Goal: Register for event/course

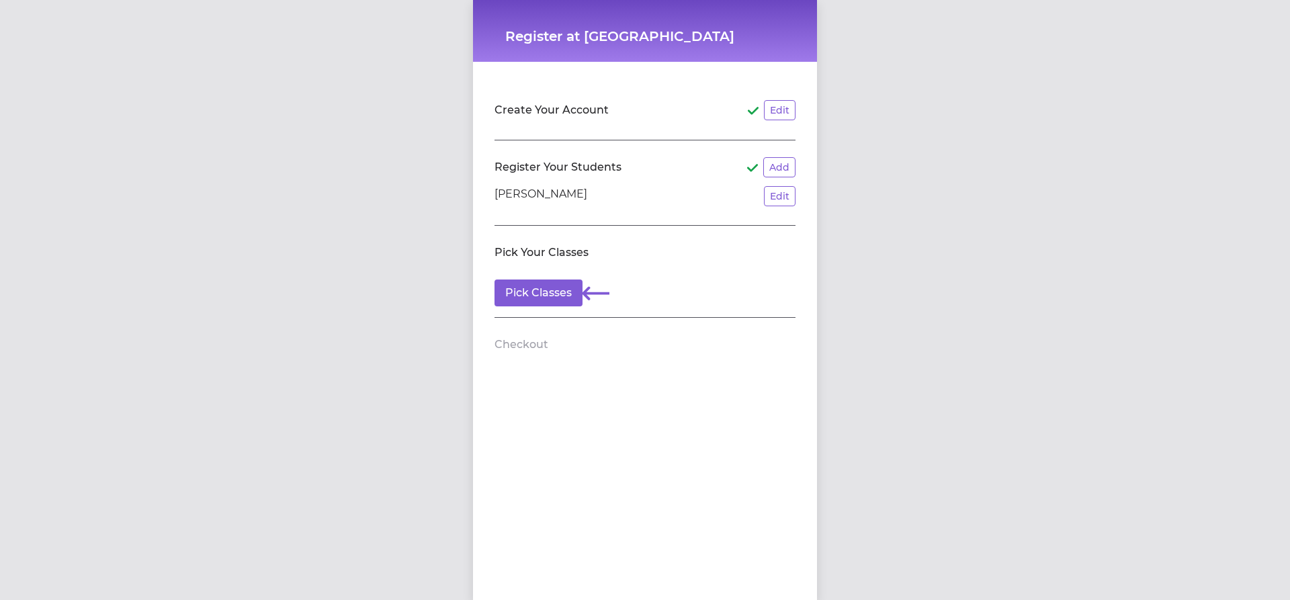
click at [581, 206] on li "[PERSON_NAME] Edit" at bounding box center [644, 196] width 301 height 20
click at [560, 293] on button "Pick Classes" at bounding box center [538, 292] width 88 height 27
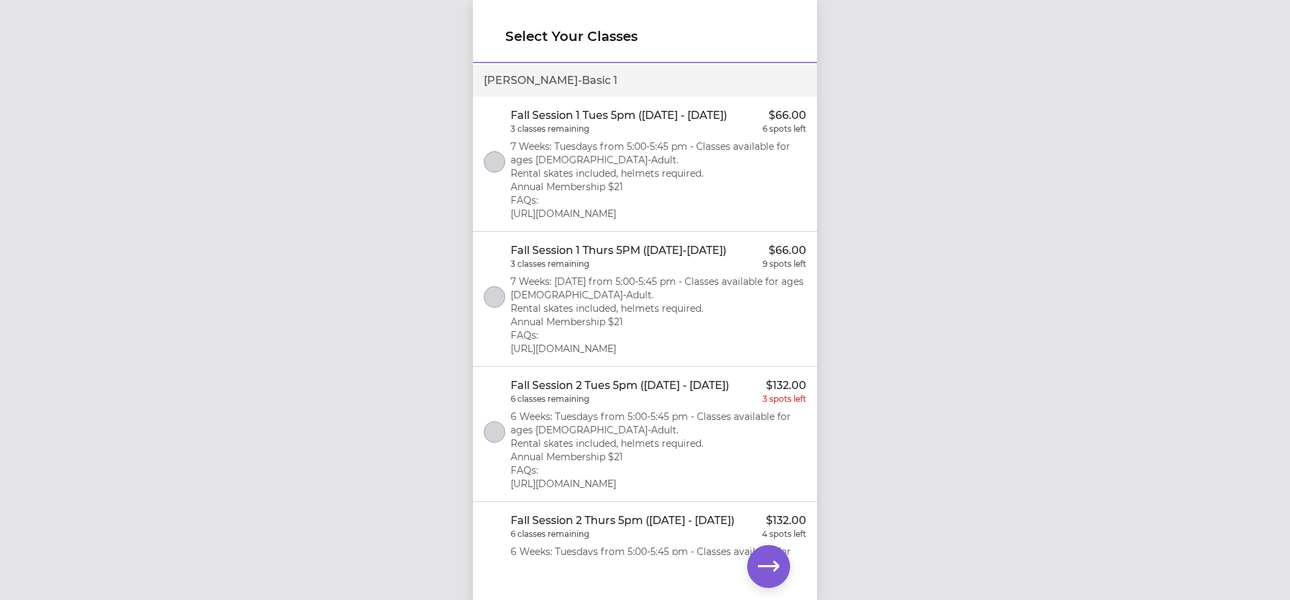
click at [500, 447] on div at bounding box center [494, 434] width 21 height 26
click at [769, 564] on icon "button" at bounding box center [768, 566] width 21 height 21
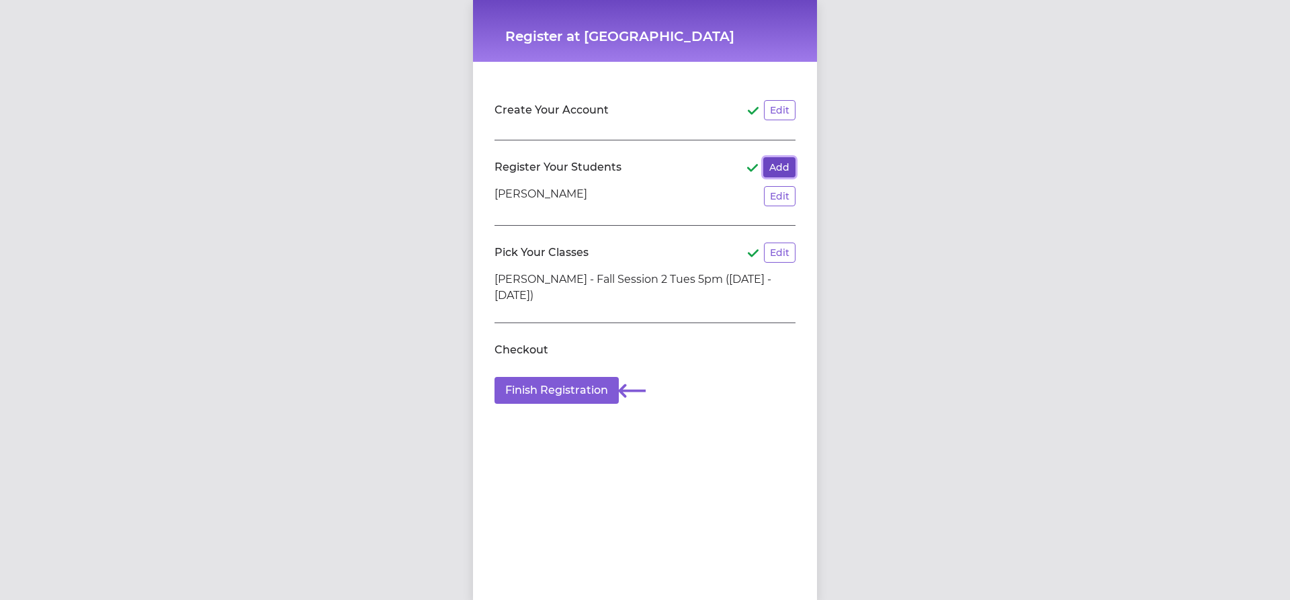
click at [781, 166] on button "Add" at bounding box center [779, 167] width 32 height 20
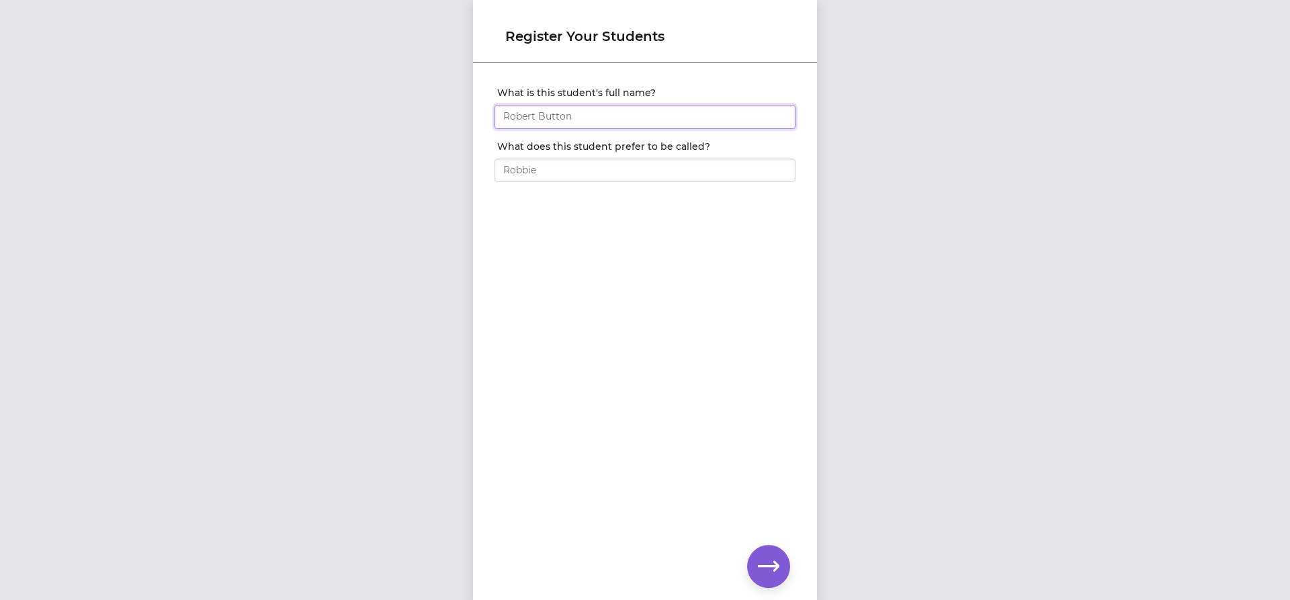
click at [561, 112] on input "What is this student's full name?" at bounding box center [644, 117] width 301 height 24
type input "Theo"
type input "[PERSON_NAME]"
click at [767, 566] on icon "button" at bounding box center [768, 566] width 21 height 10
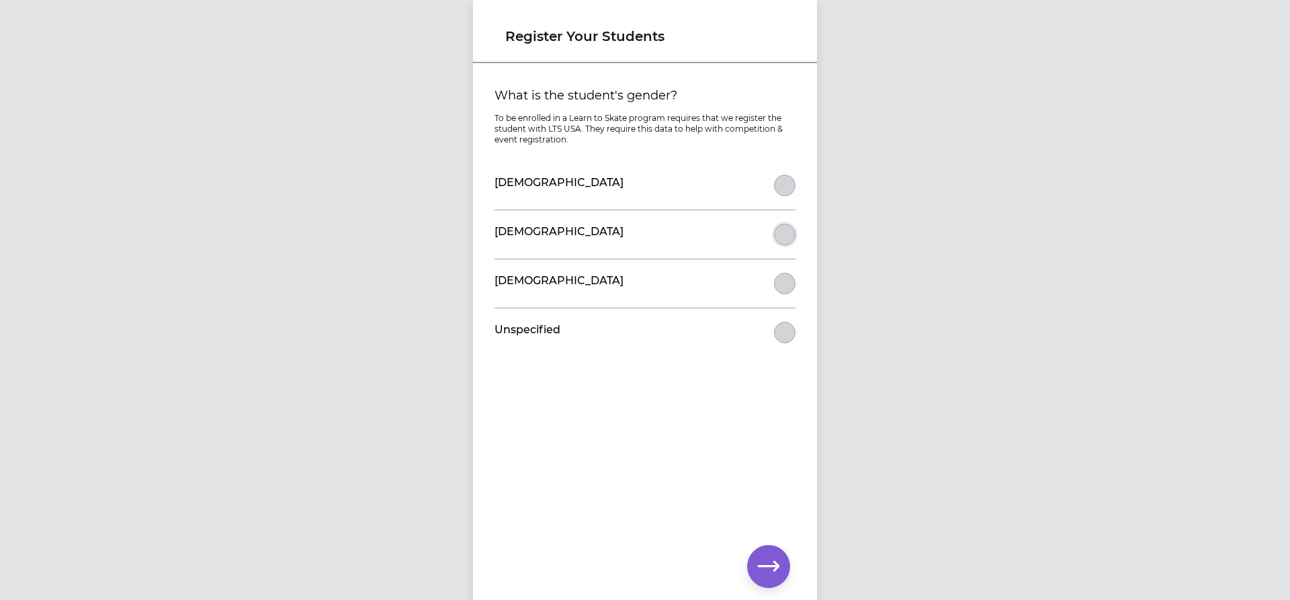
click at [774, 229] on button "What is the student's gender?" at bounding box center [784, 234] width 21 height 21
click at [778, 564] on icon "button" at bounding box center [768, 566] width 21 height 21
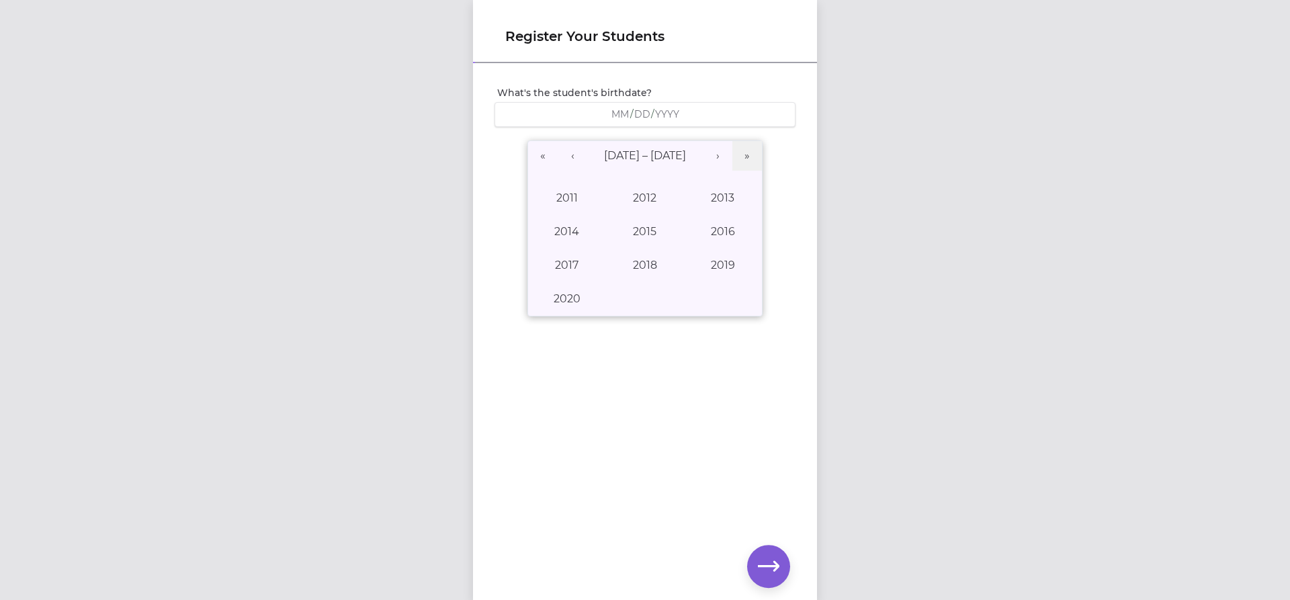
click at [630, 118] on span "/" at bounding box center [631, 113] width 3 height 13
click at [715, 159] on button "›" at bounding box center [718, 156] width 30 height 30
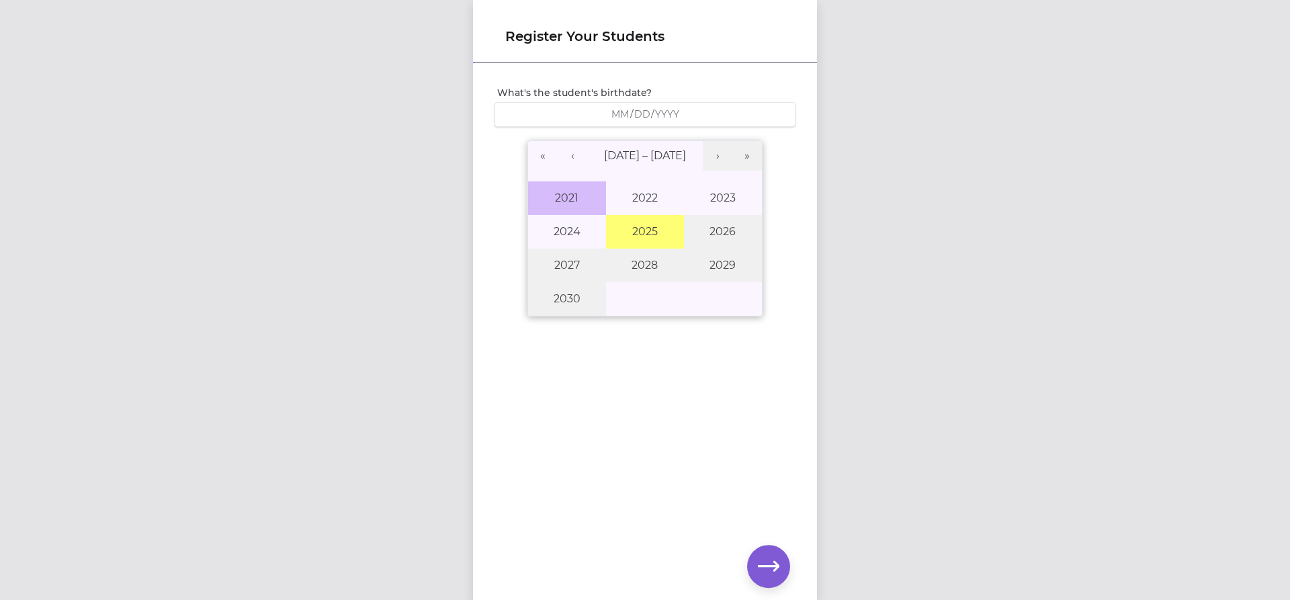
click at [563, 194] on button "2021" at bounding box center [567, 198] width 78 height 34
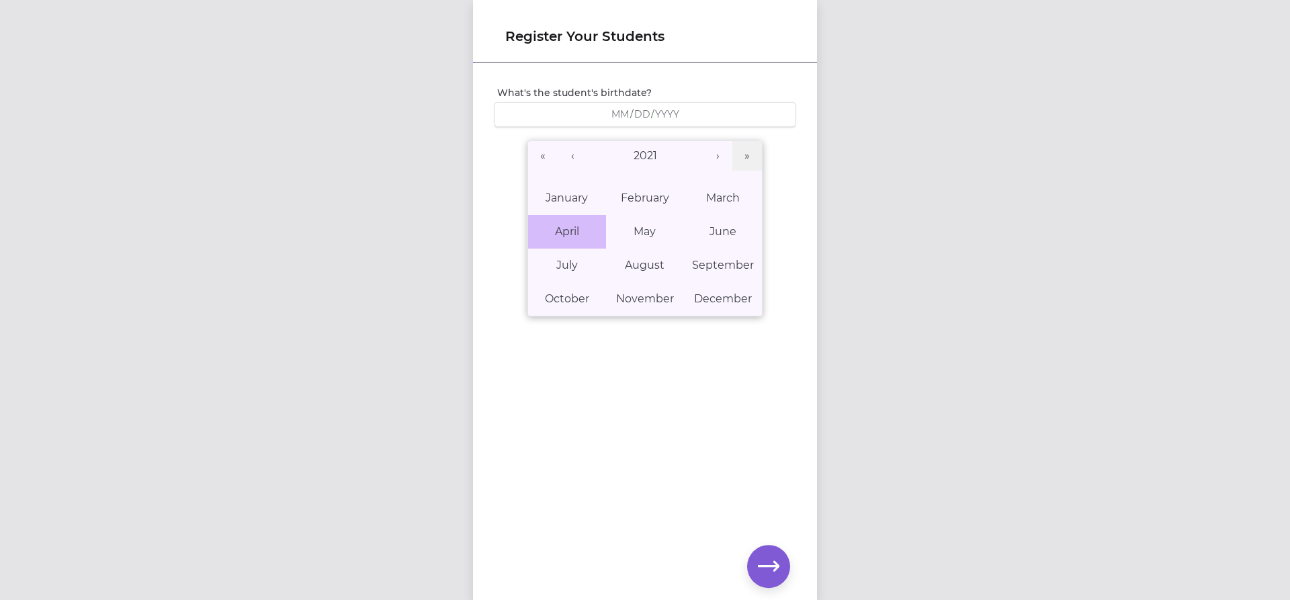
click at [568, 239] on button "April" at bounding box center [567, 232] width 78 height 34
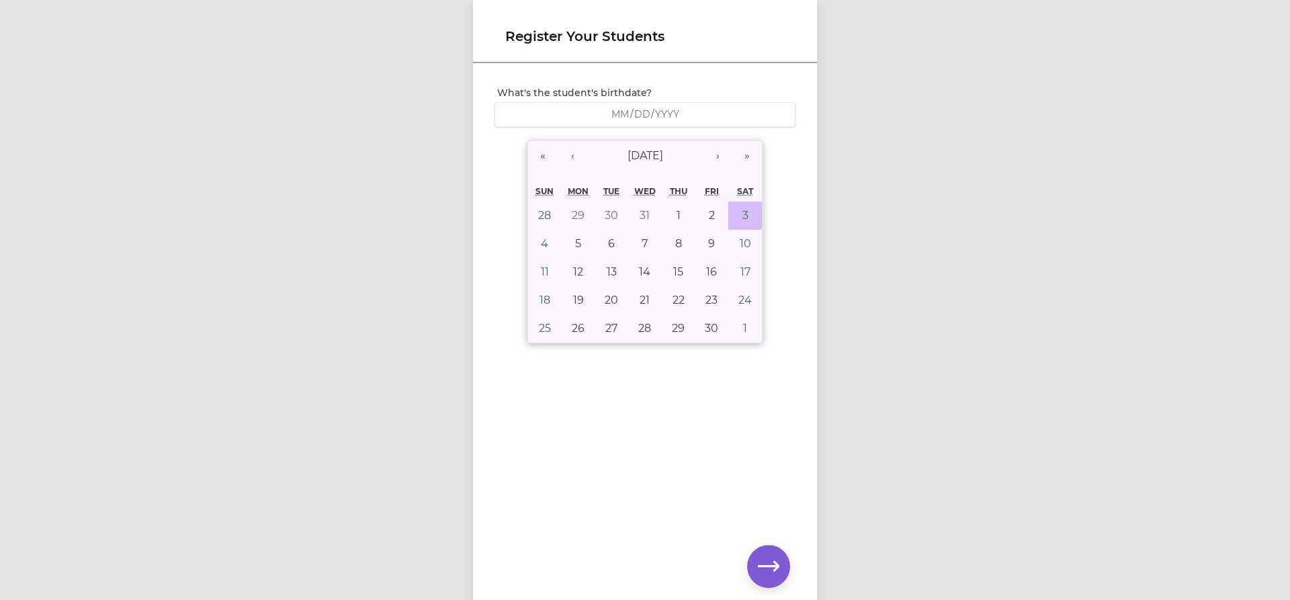
click at [733, 217] on button "3" at bounding box center [745, 216] width 34 height 28
type input "[DATE]"
type input "4"
type input "3"
type input "2021"
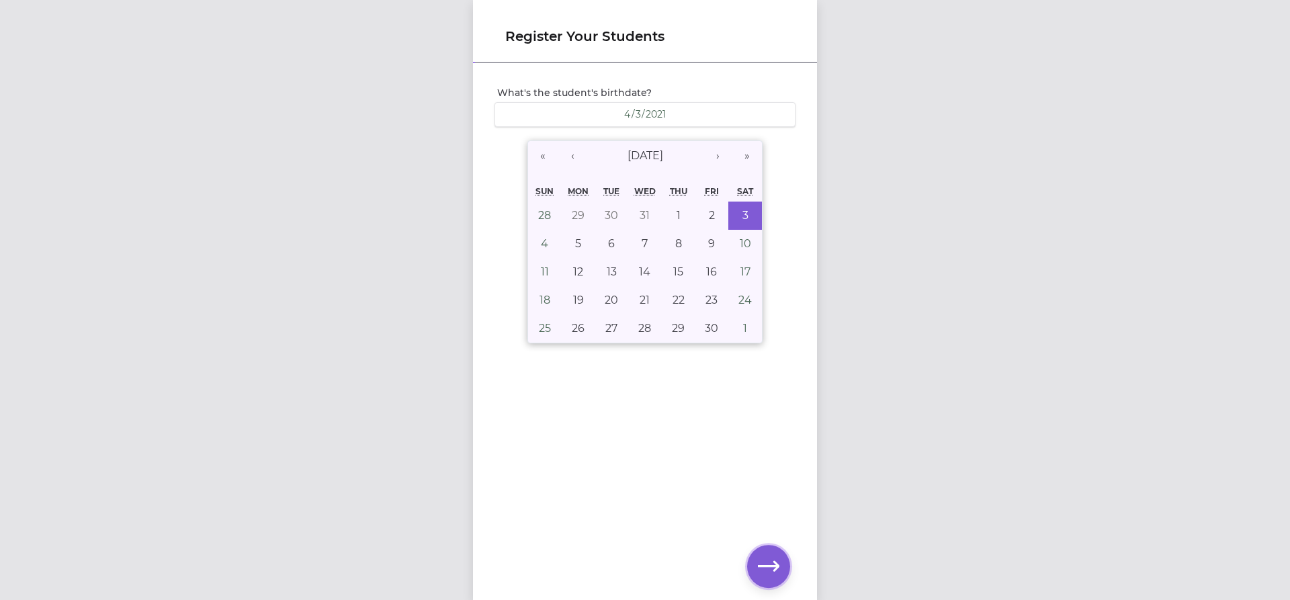
click at [771, 568] on icon "button" at bounding box center [768, 566] width 21 height 21
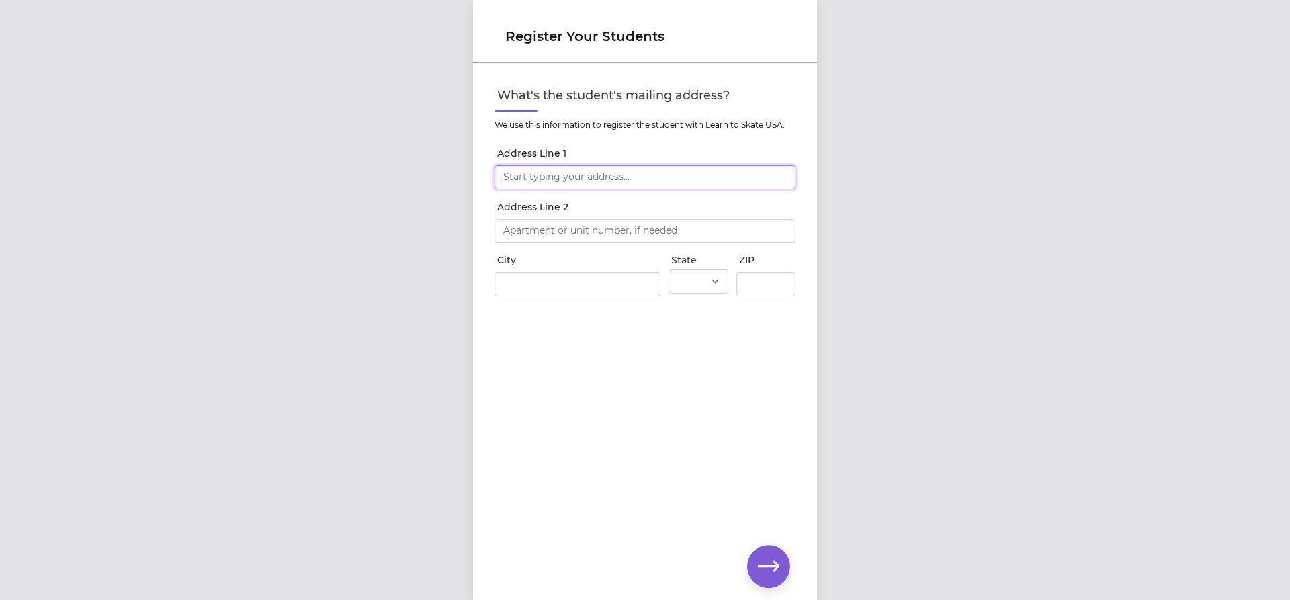
click at [566, 179] on input "Address Line 1" at bounding box center [644, 177] width 301 height 24
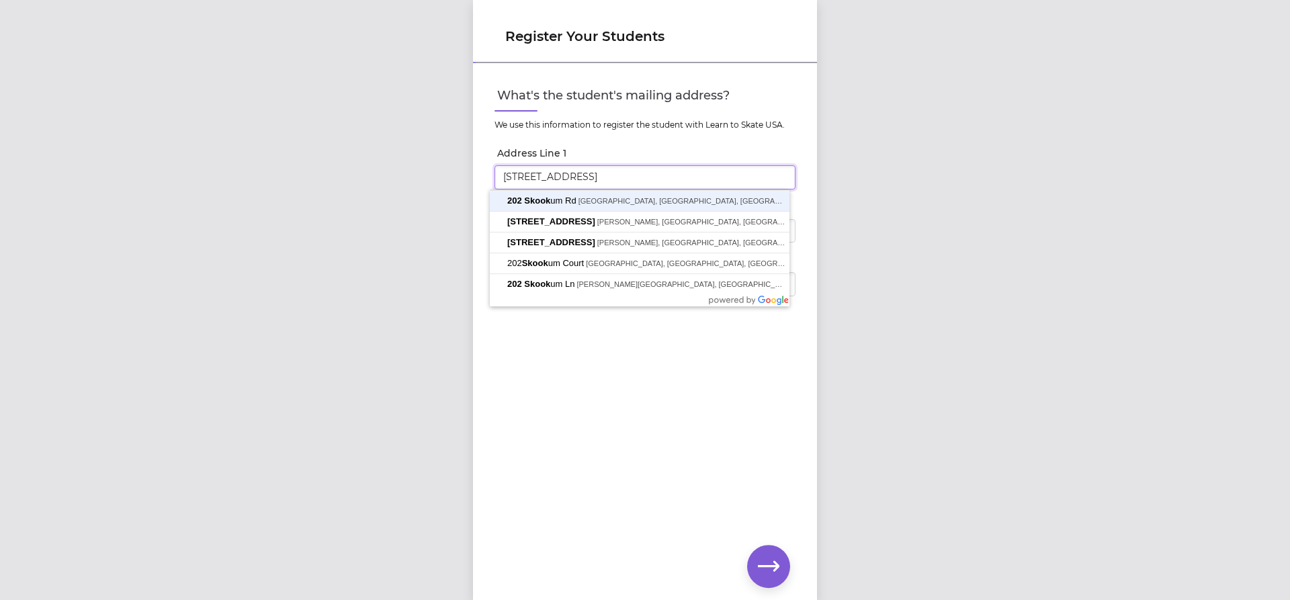
type input "[STREET_ADDRESS]"
click input "submit" at bounding box center [0, 0] width 0 height 0
type input "[STREET_ADDRESS]"
type input "Lakeside"
select select "MT"
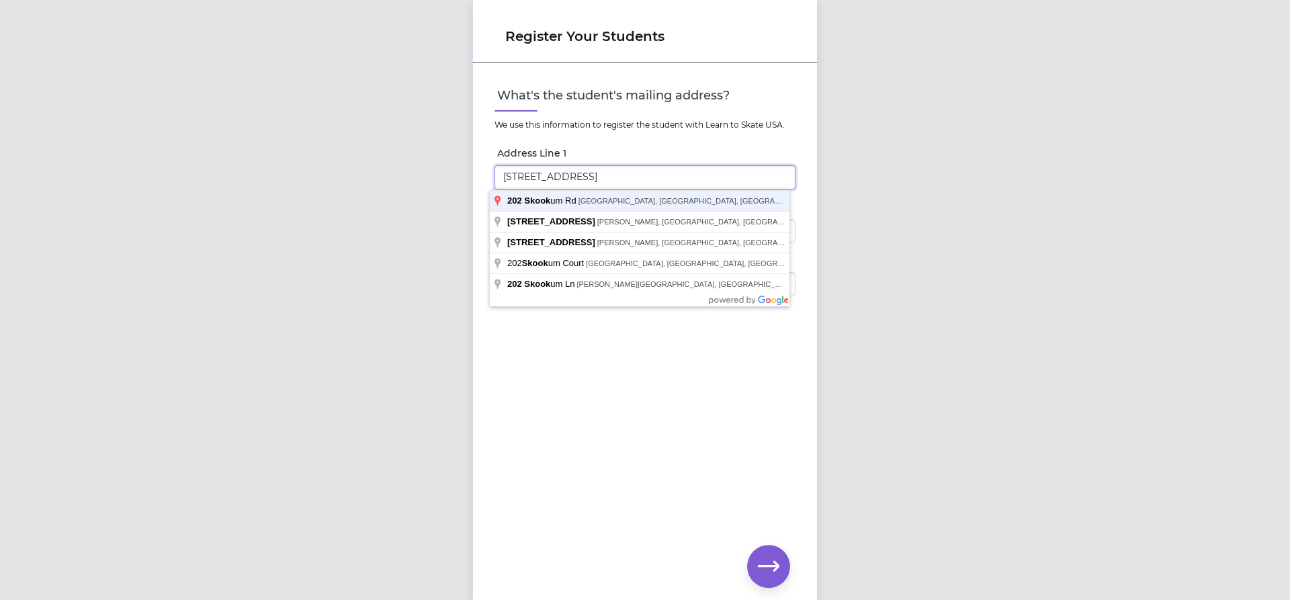
type input "59922"
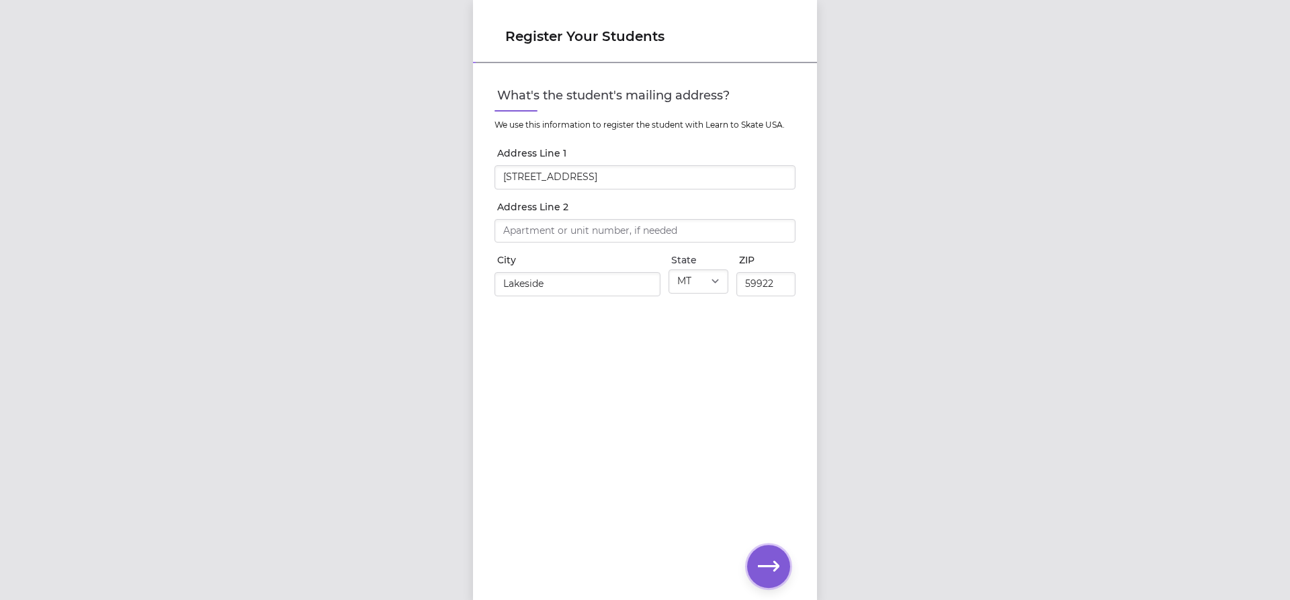
click at [767, 564] on icon "button" at bounding box center [768, 566] width 21 height 21
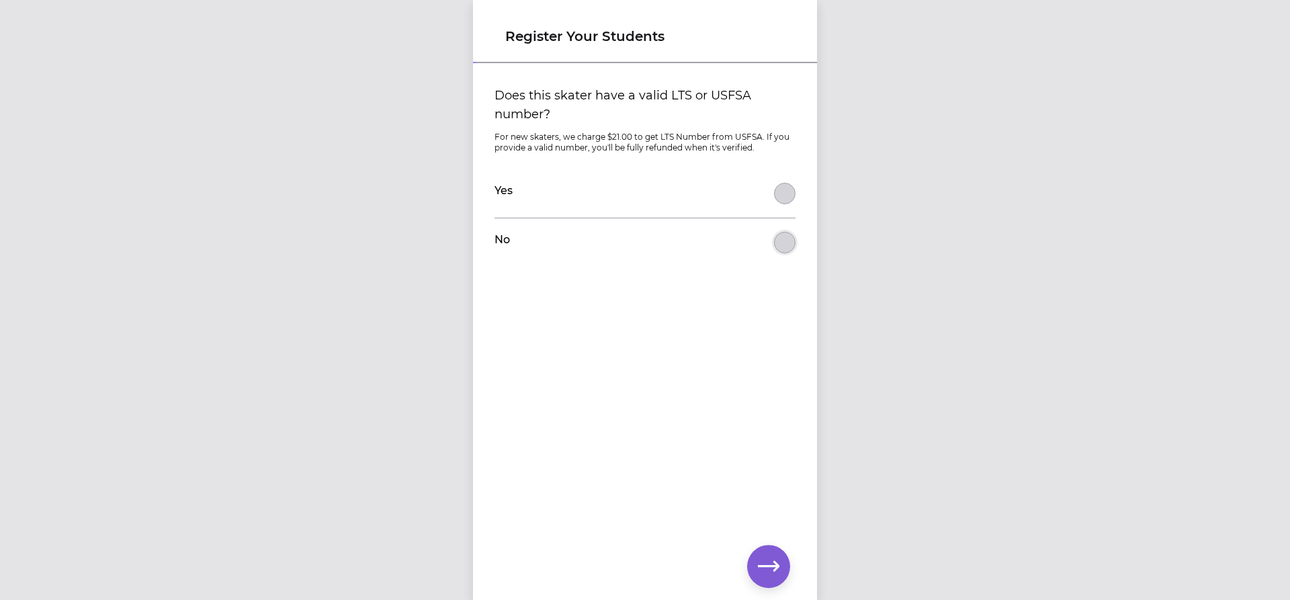
click at [782, 248] on button "Does this skater have a valid LTS or USFSA number?" at bounding box center [784, 242] width 21 height 21
click at [758, 572] on icon "button" at bounding box center [768, 566] width 21 height 21
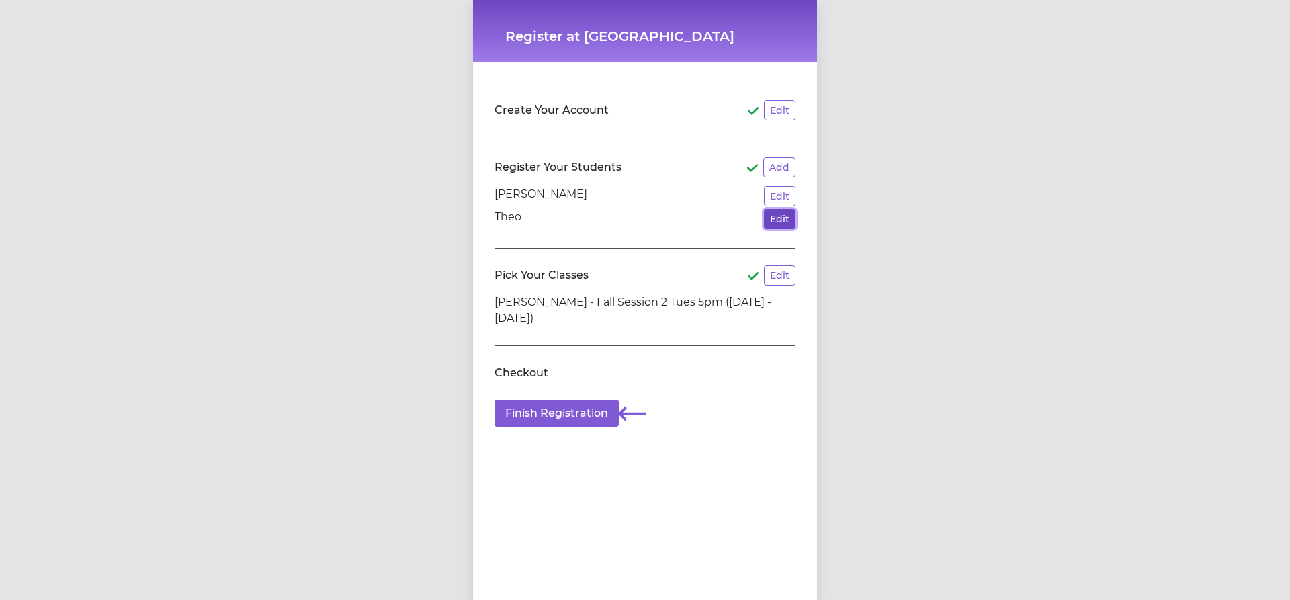
click at [765, 218] on button "Edit" at bounding box center [780, 219] width 32 height 20
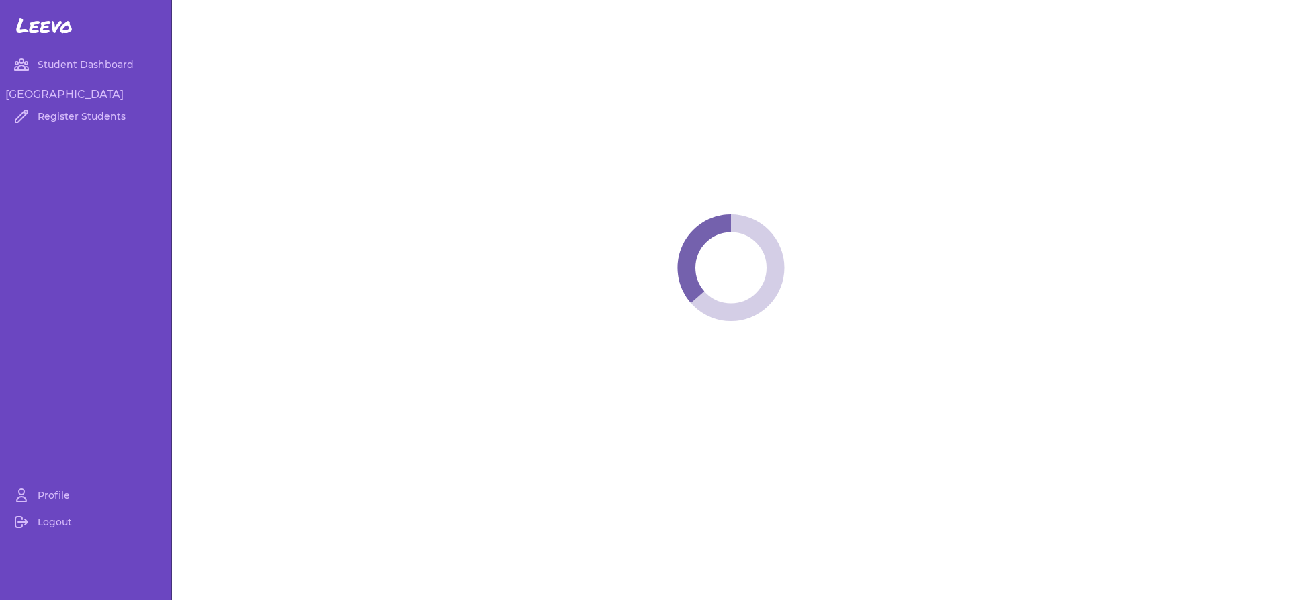
select select "MT"
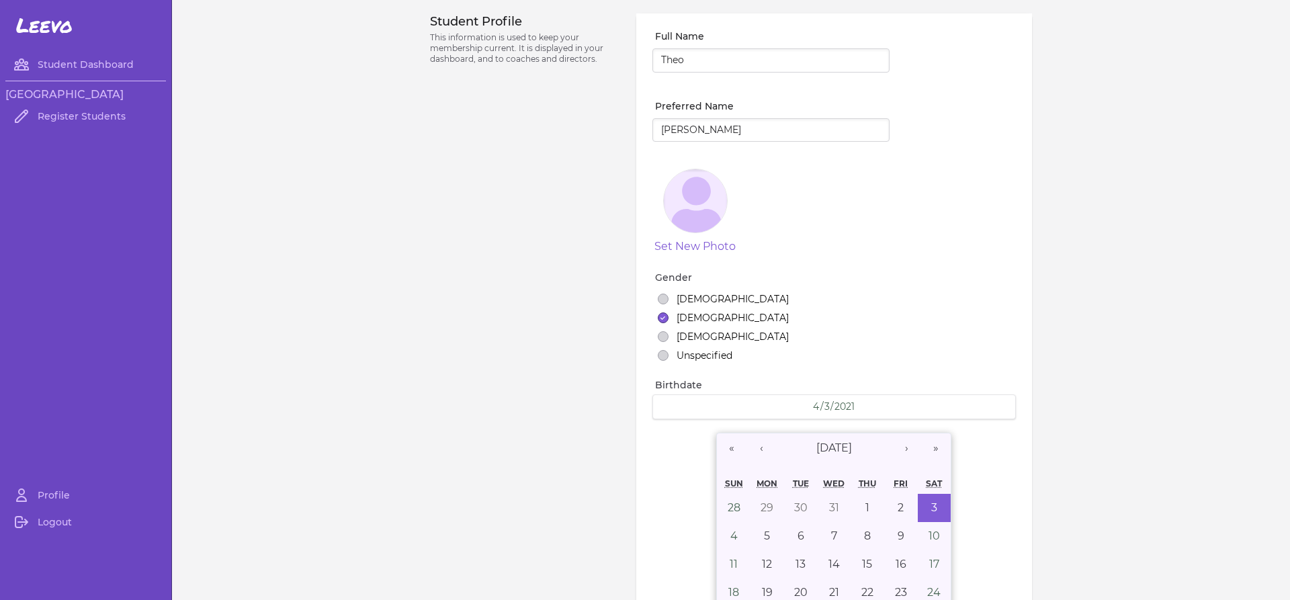
select select "7"
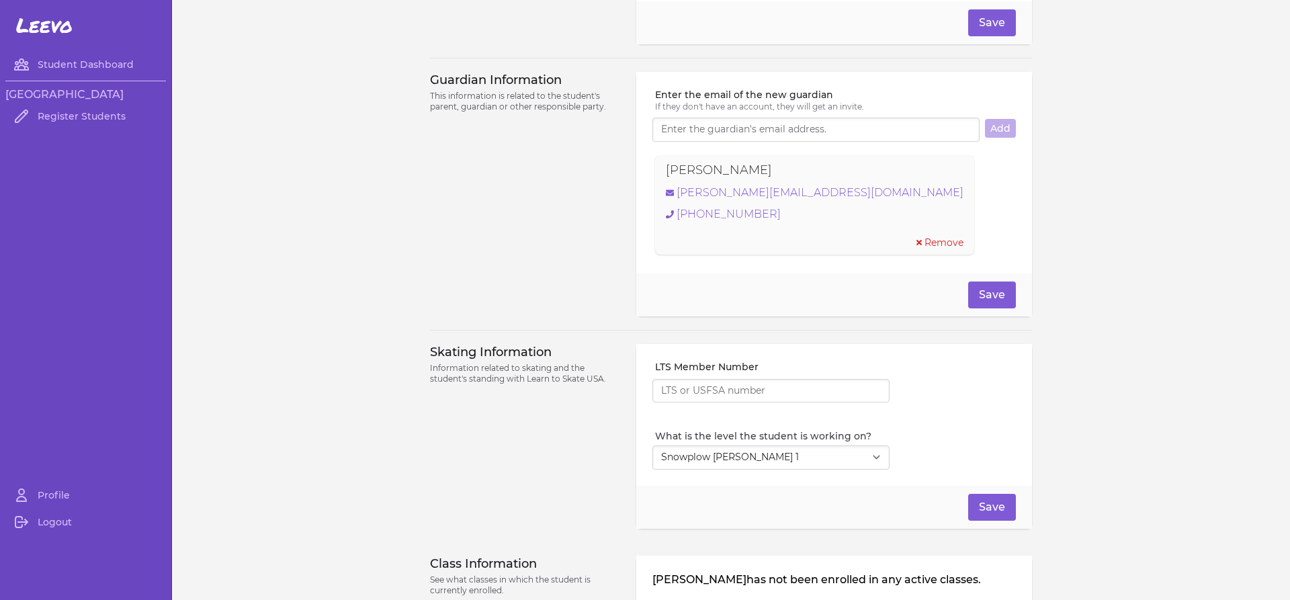
scroll to position [941, 0]
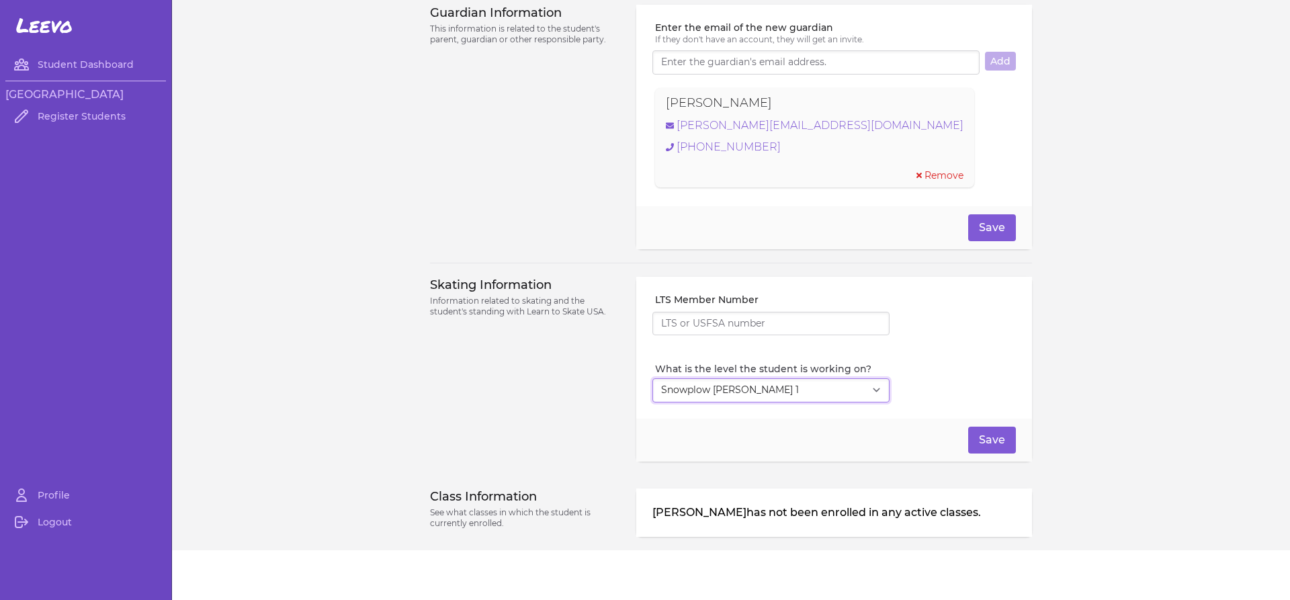
click at [795, 394] on select "Select Level I don't know Basic 1 Basic 2 Basic 3 Basic 4 Basic 5 Basic 6 Snowp…" at bounding box center [770, 390] width 237 height 24
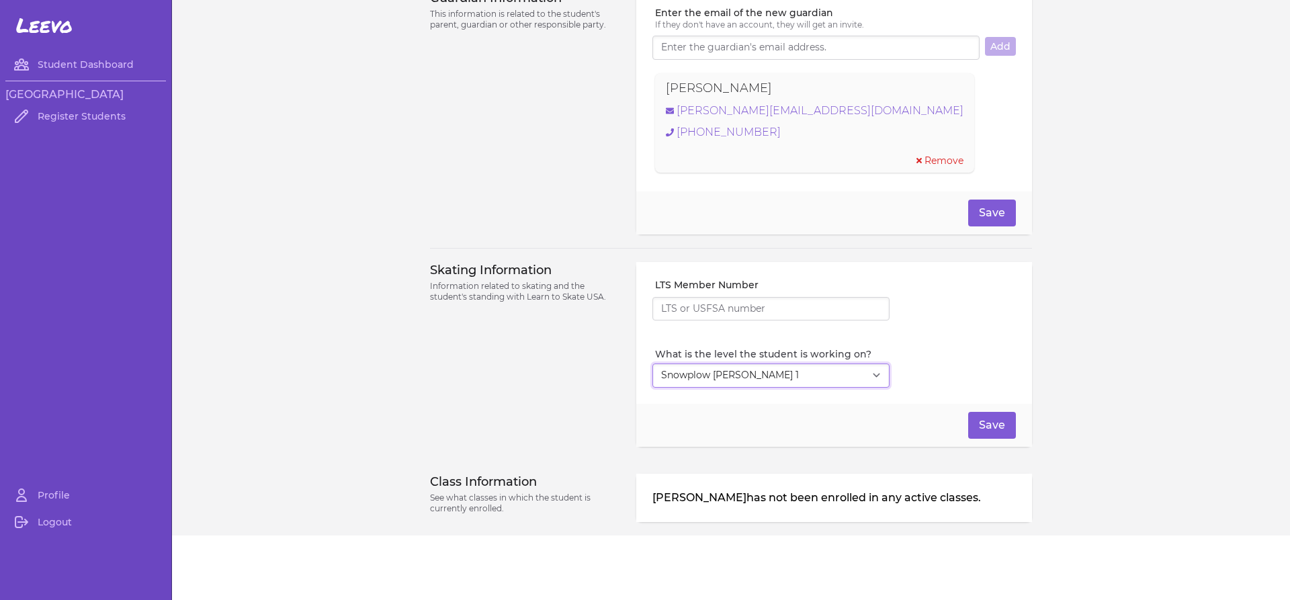
click at [670, 372] on select "Select Level I don't know Basic 1 Basic 2 Basic 3 Basic 4 Basic 5 Basic 6 Snowp…" at bounding box center [770, 375] width 237 height 24
click at [677, 365] on select "Select Level I don't know Basic 1 Basic 2 Basic 3 Basic 4 Basic 5 Basic 6 Snowp…" at bounding box center [770, 375] width 237 height 24
click at [750, 374] on select "Select Level I don't know Basic 1 Basic 2 Basic 3 Basic 4 Basic 5 Basic 6 Snowp…" at bounding box center [770, 375] width 237 height 24
drag, startPoint x: 750, startPoint y: 374, endPoint x: 767, endPoint y: 374, distance: 16.1
click at [750, 374] on select "Select Level I don't know Basic 1 Basic 2 Basic 3 Basic 4 Basic 5 Basic 6 Snowp…" at bounding box center [770, 375] width 237 height 24
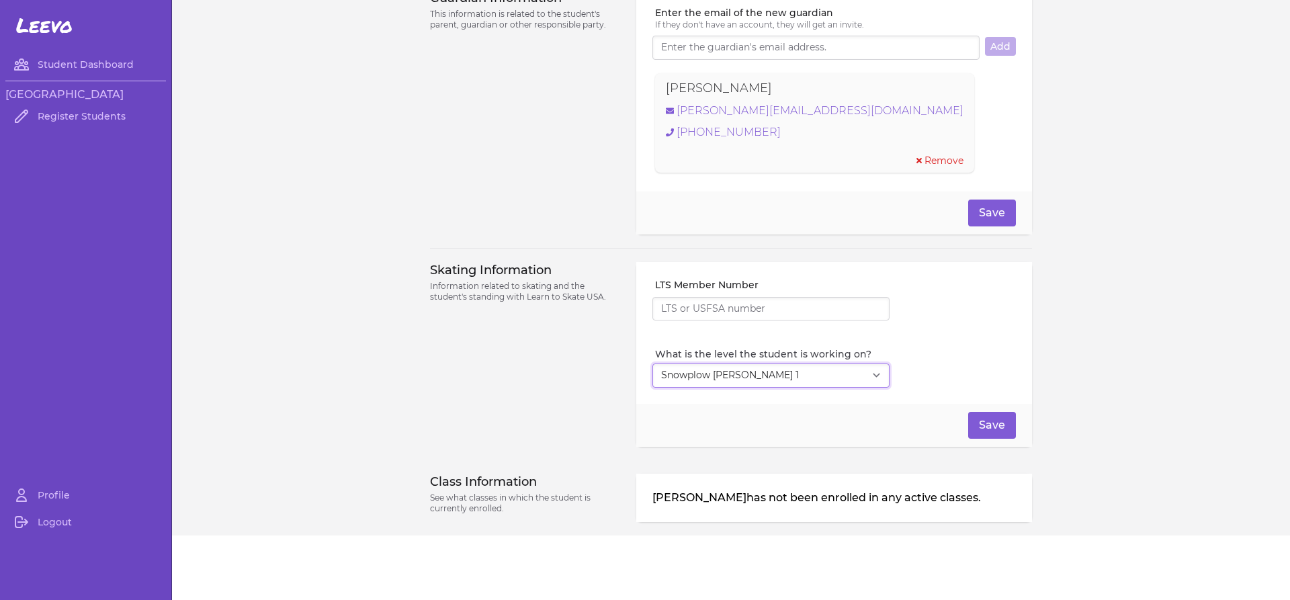
click at [865, 376] on select "Select Level I don't know Basic 1 Basic 2 Basic 3 Basic 4 Basic 5 Basic 6 Snowp…" at bounding box center [770, 375] width 237 height 24
click at [867, 375] on select "Select Level I don't know Basic 1 Basic 2 Basic 3 Basic 4 Basic 5 Basic 6 Snowp…" at bounding box center [770, 375] width 237 height 24
drag, startPoint x: 867, startPoint y: 375, endPoint x: 828, endPoint y: 284, distance: 98.7
click at [822, 276] on div "LTS Member Number What is the level the student is working on? Select Level I d…" at bounding box center [834, 333] width 396 height 142
click at [871, 377] on select "Select Level I don't know Basic 1 Basic 2 Basic 3 Basic 4 Basic 5 Basic 6 Snowp…" at bounding box center [770, 375] width 237 height 24
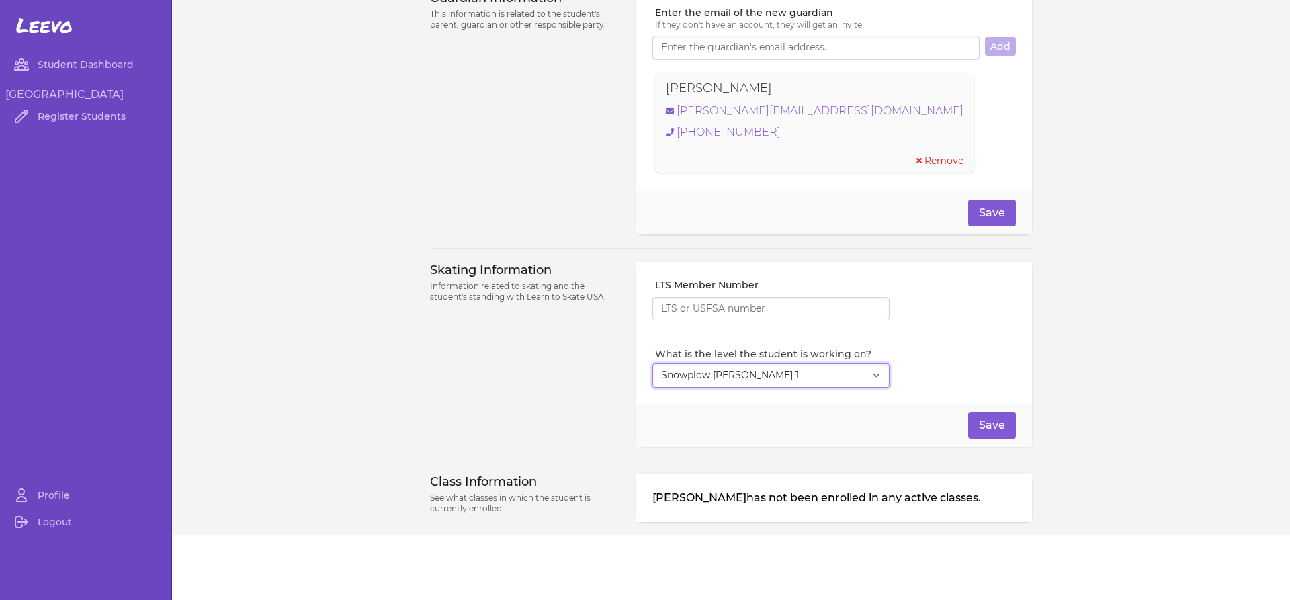
click at [871, 383] on select "Select Level I don't know Basic 1 Basic 2 Basic 3 Basic 4 Basic 5 Basic 6 Snowp…" at bounding box center [770, 375] width 237 height 24
click at [990, 430] on button "Save" at bounding box center [992, 425] width 48 height 27
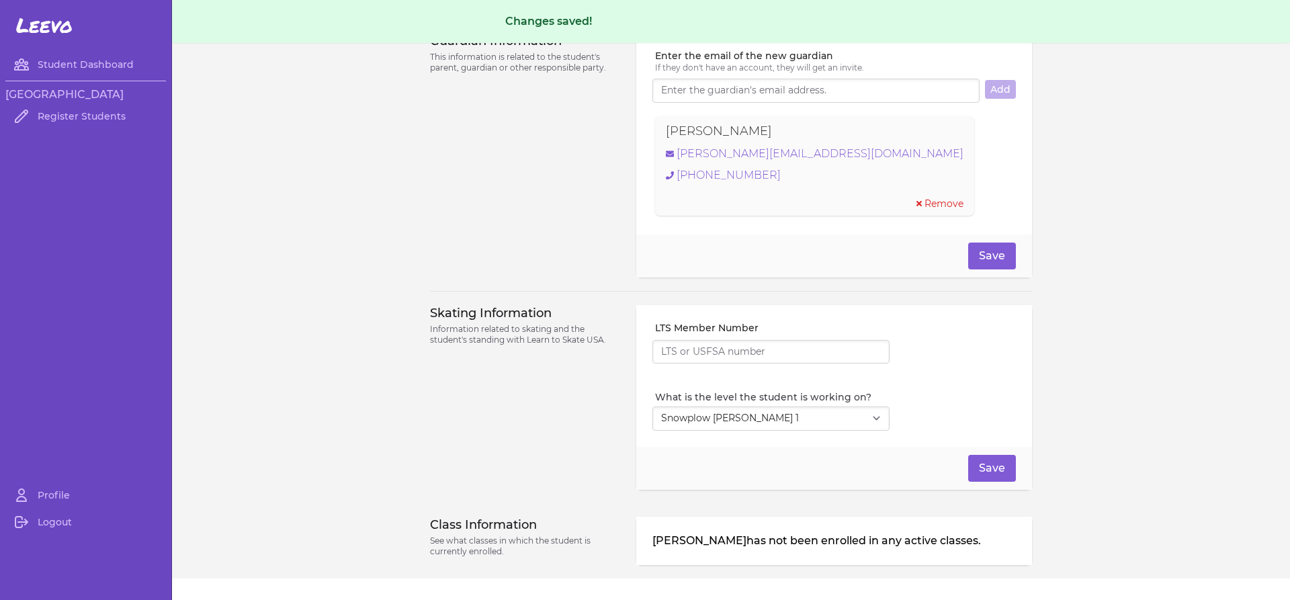
scroll to position [998, 0]
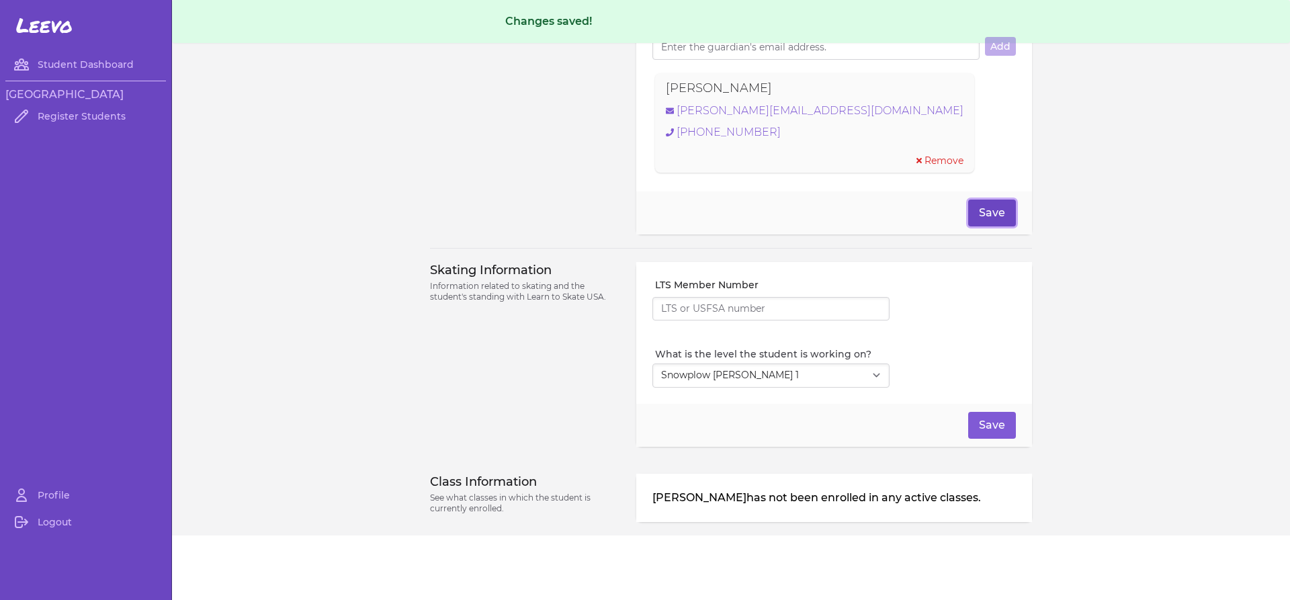
click at [983, 202] on button "Save" at bounding box center [992, 213] width 48 height 27
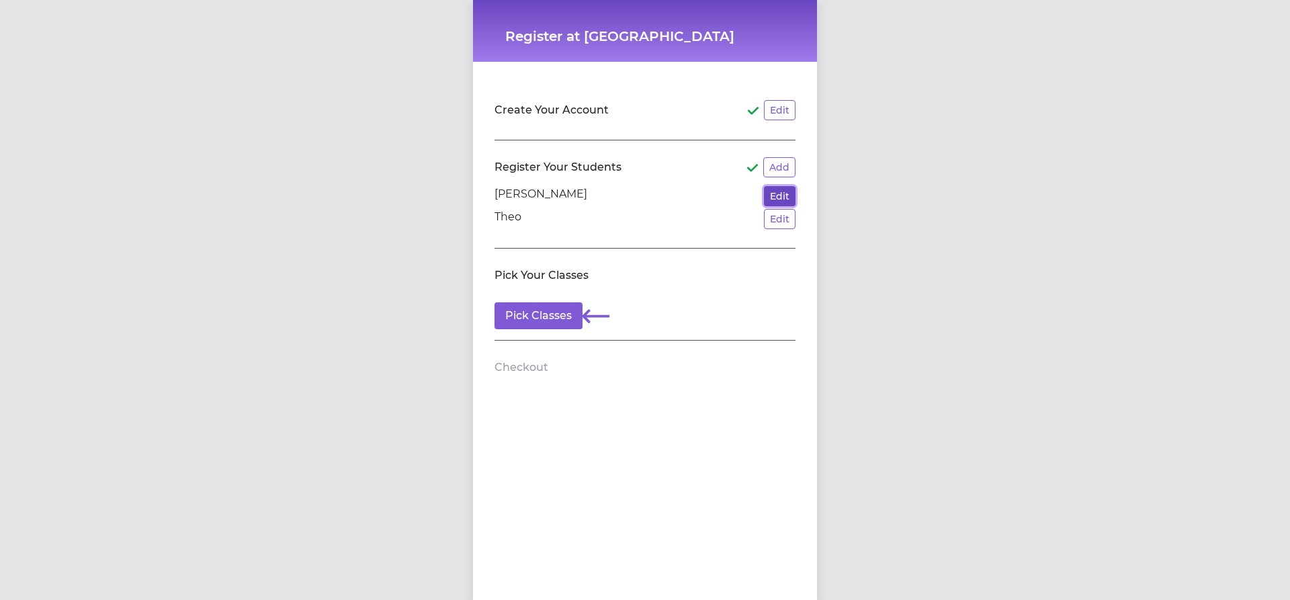
click at [765, 189] on button "Edit" at bounding box center [780, 196] width 32 height 20
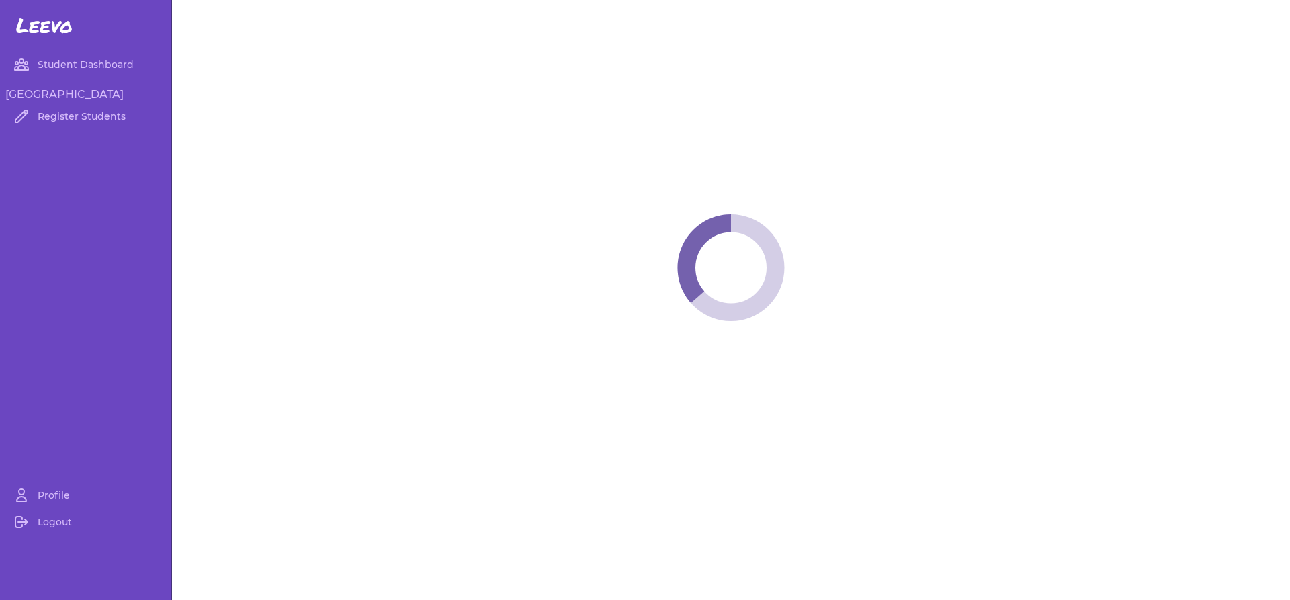
select select "MT"
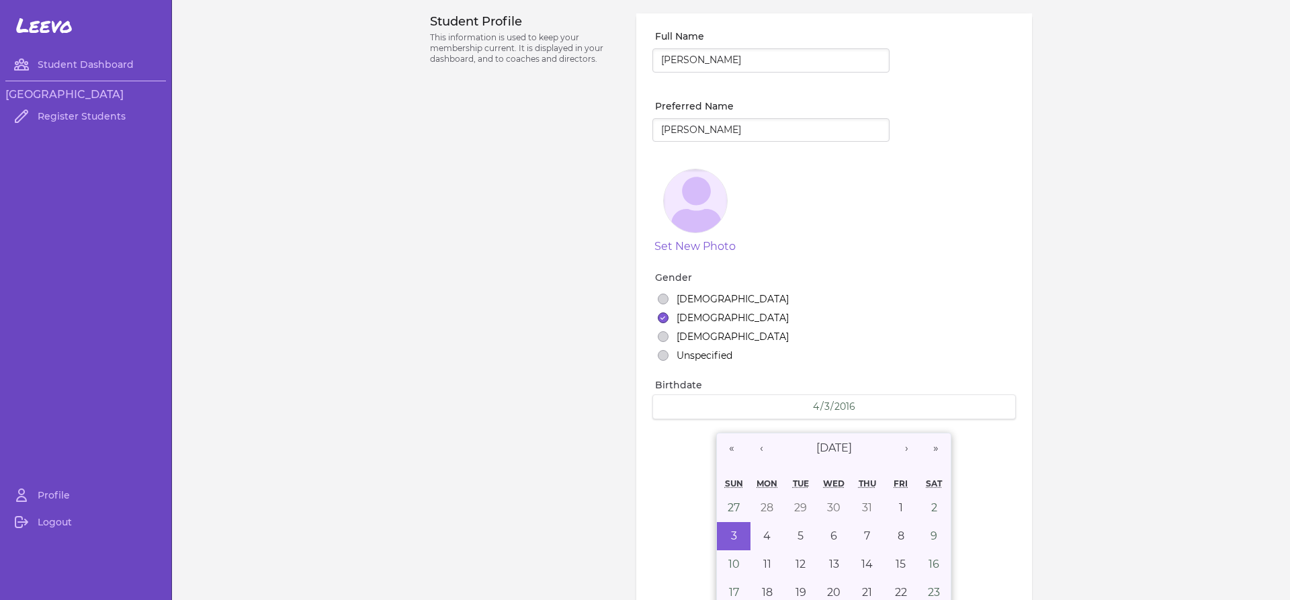
select select "1"
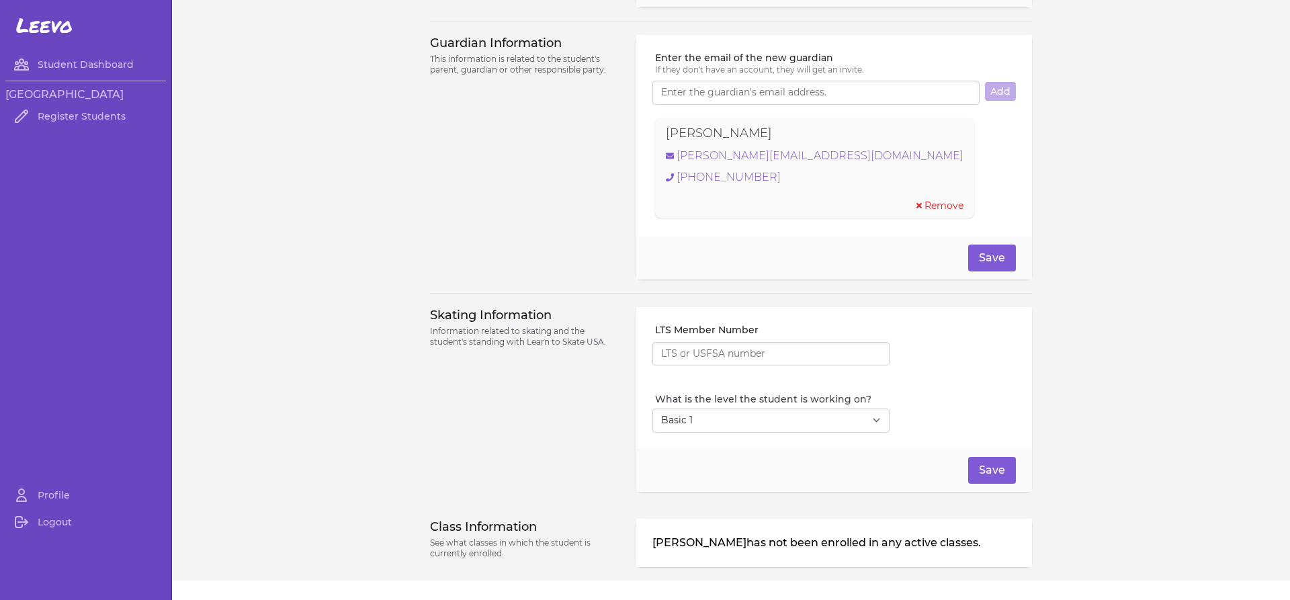
scroll to position [888, 0]
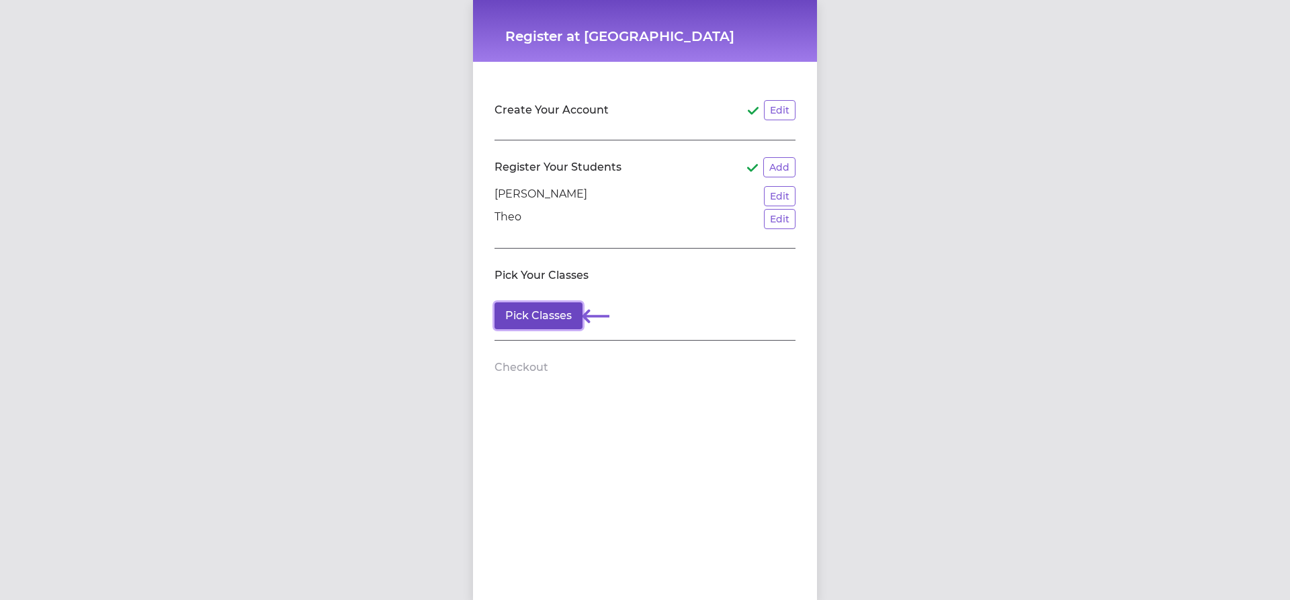
click at [535, 320] on button "Pick Classes" at bounding box center [538, 315] width 88 height 27
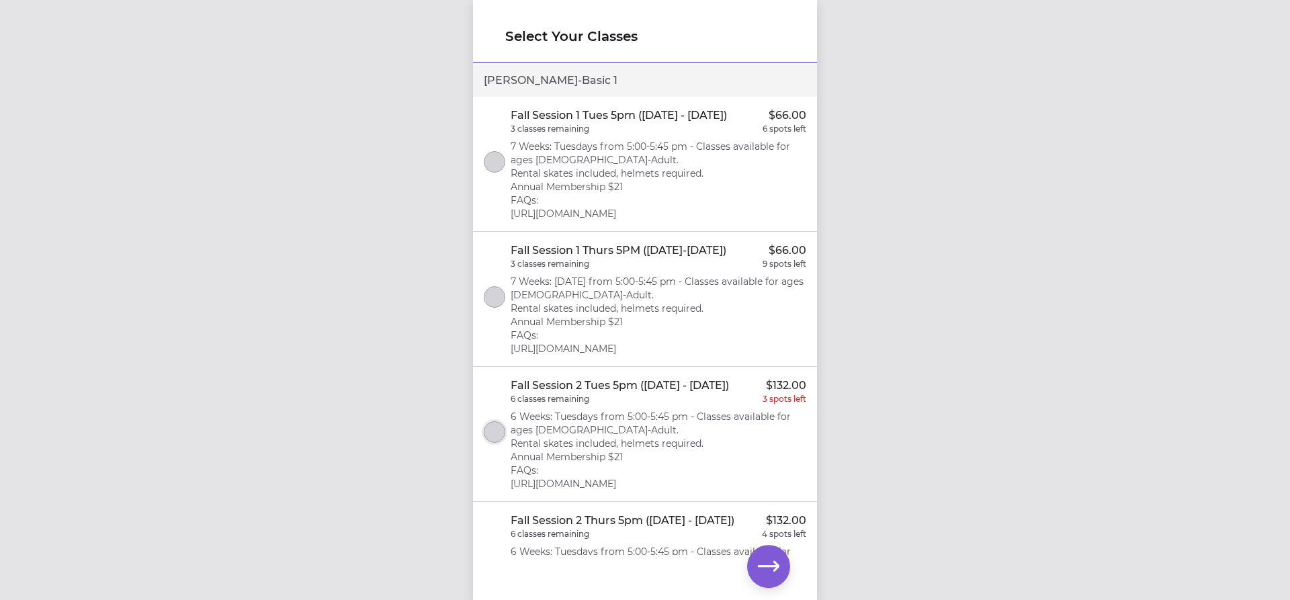
click at [498, 443] on button "select class" at bounding box center [494, 431] width 21 height 21
click at [772, 570] on icon "button" at bounding box center [768, 566] width 21 height 21
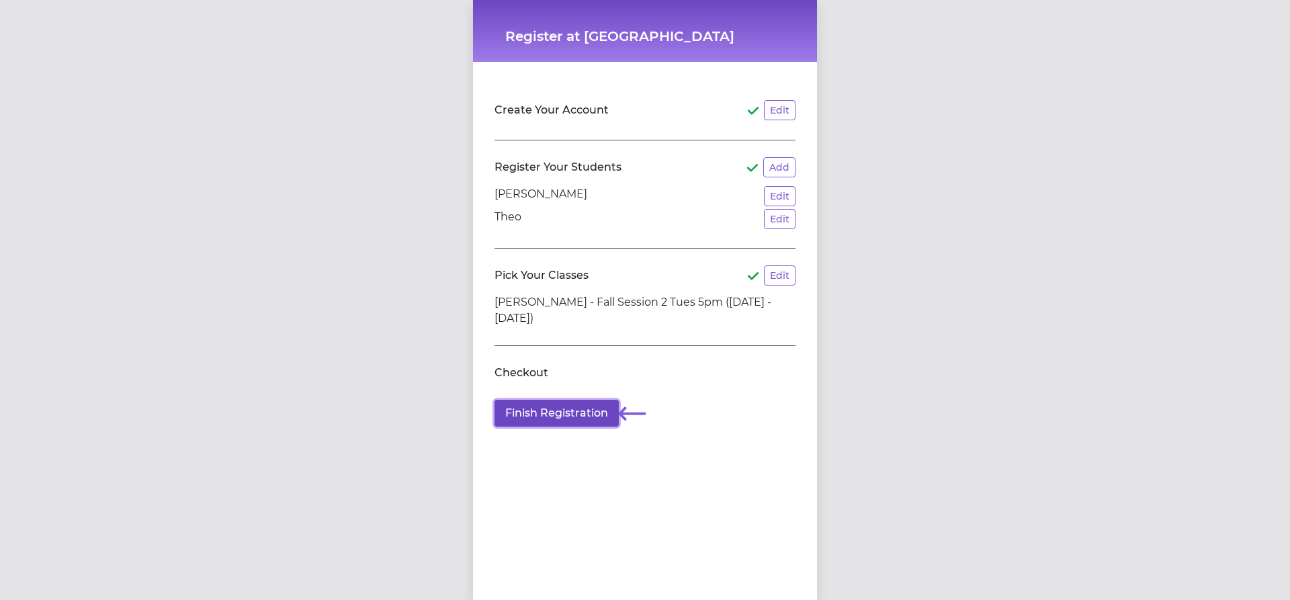
click at [561, 409] on button "Finish Registration" at bounding box center [556, 413] width 124 height 27
click at [768, 277] on button "Edit" at bounding box center [780, 275] width 32 height 20
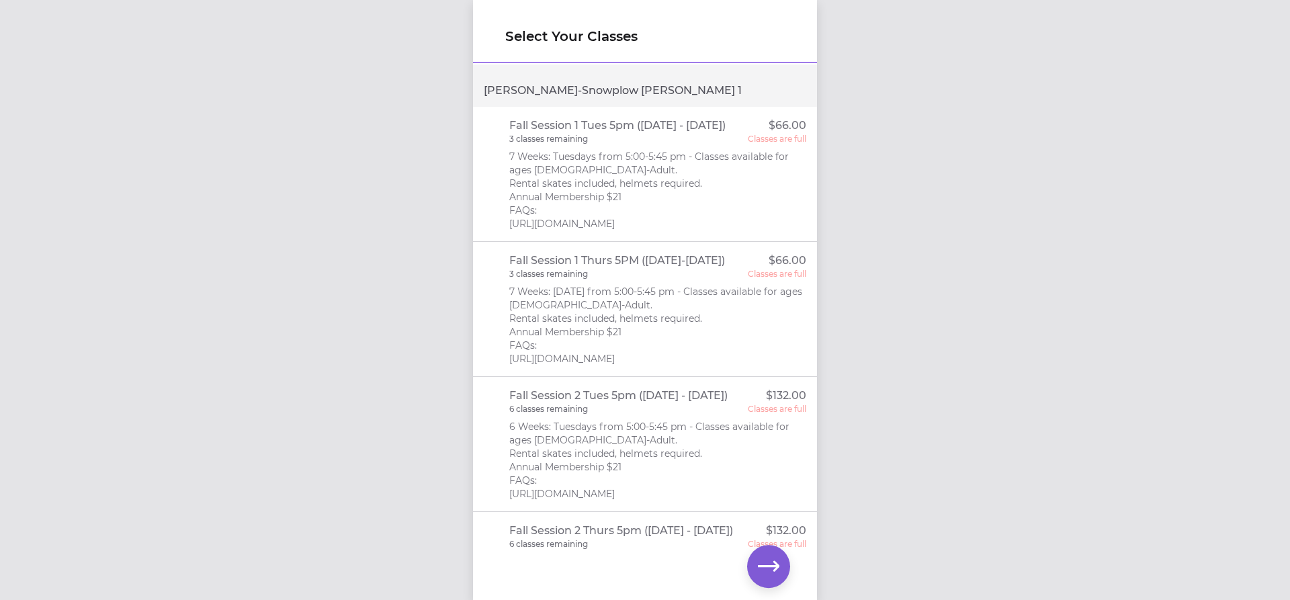
scroll to position [527, 0]
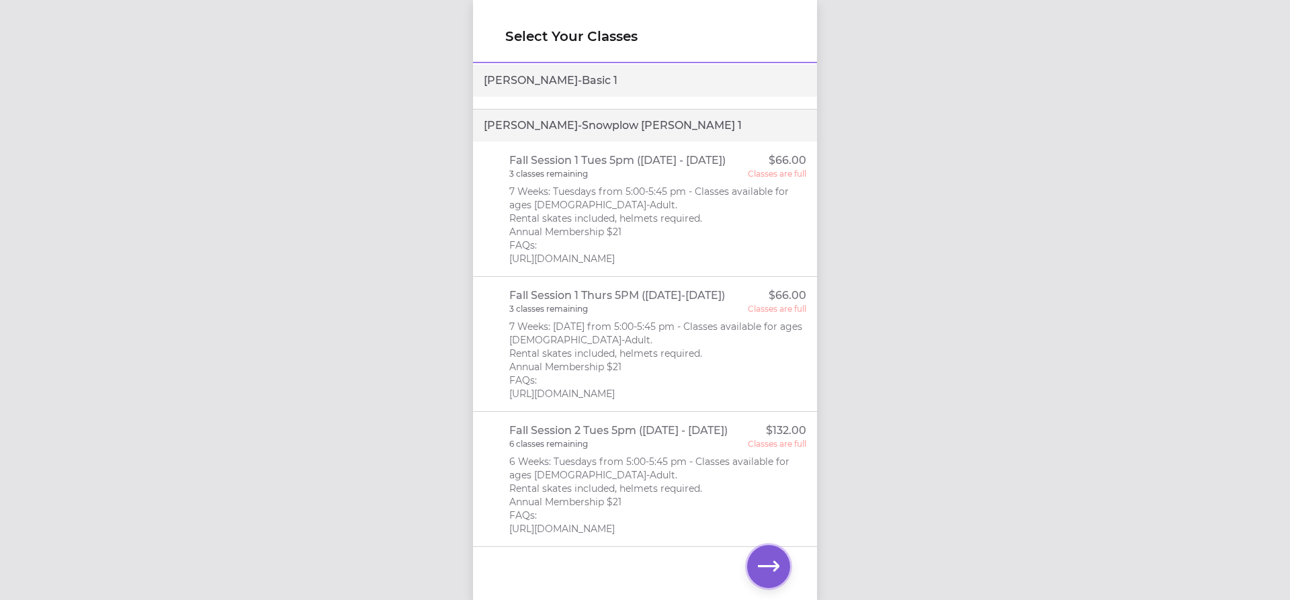
click at [773, 578] on button "button" at bounding box center [768, 566] width 43 height 43
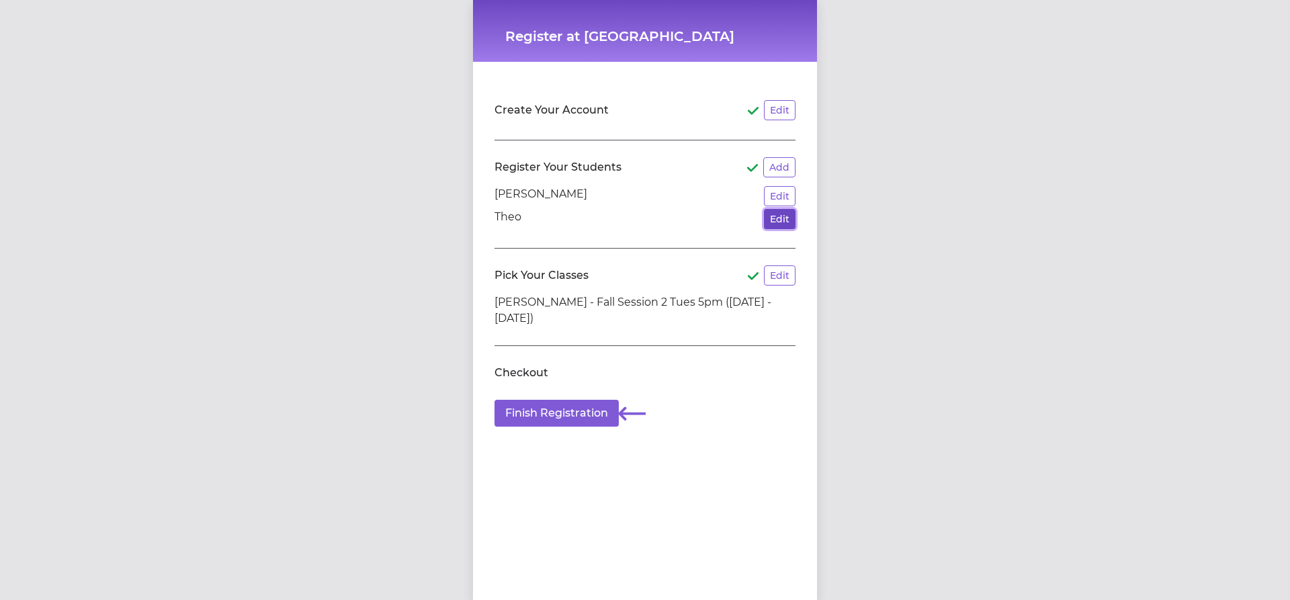
click at [769, 220] on button "Edit" at bounding box center [780, 219] width 32 height 20
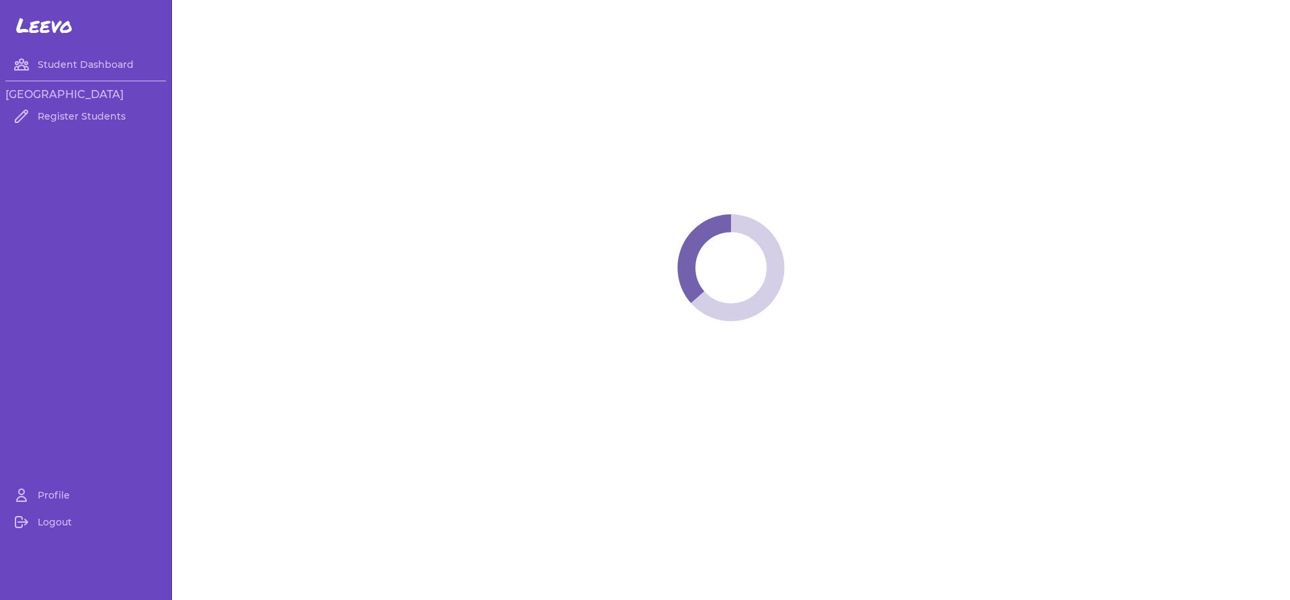
select select "MT"
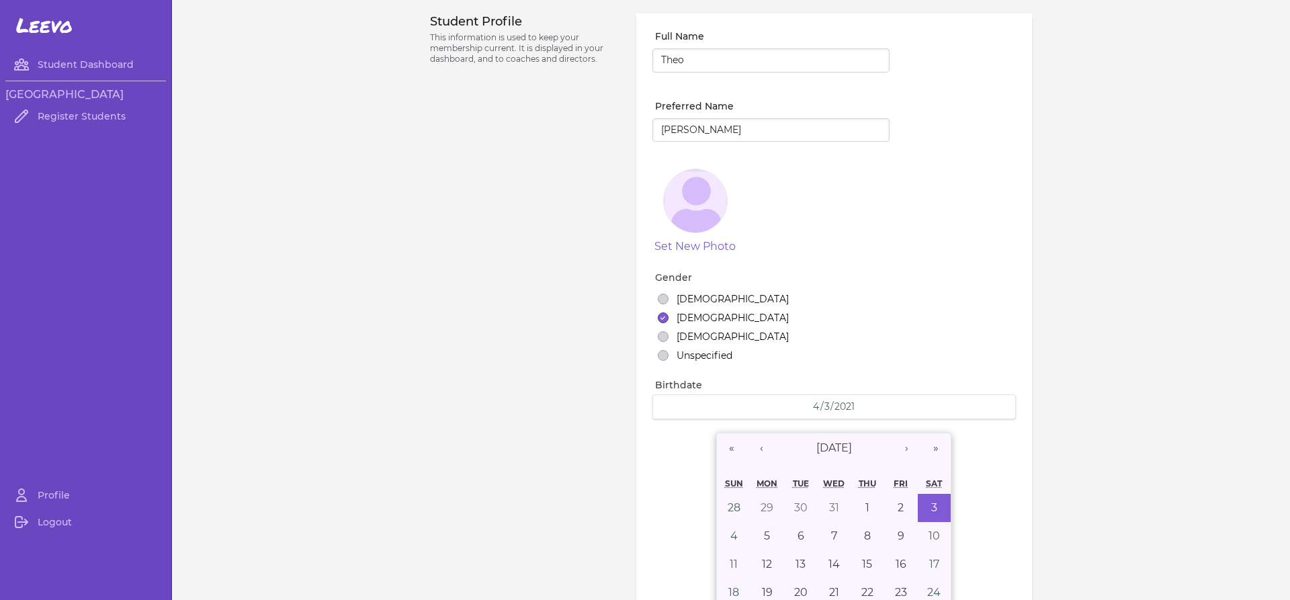
select select "7"
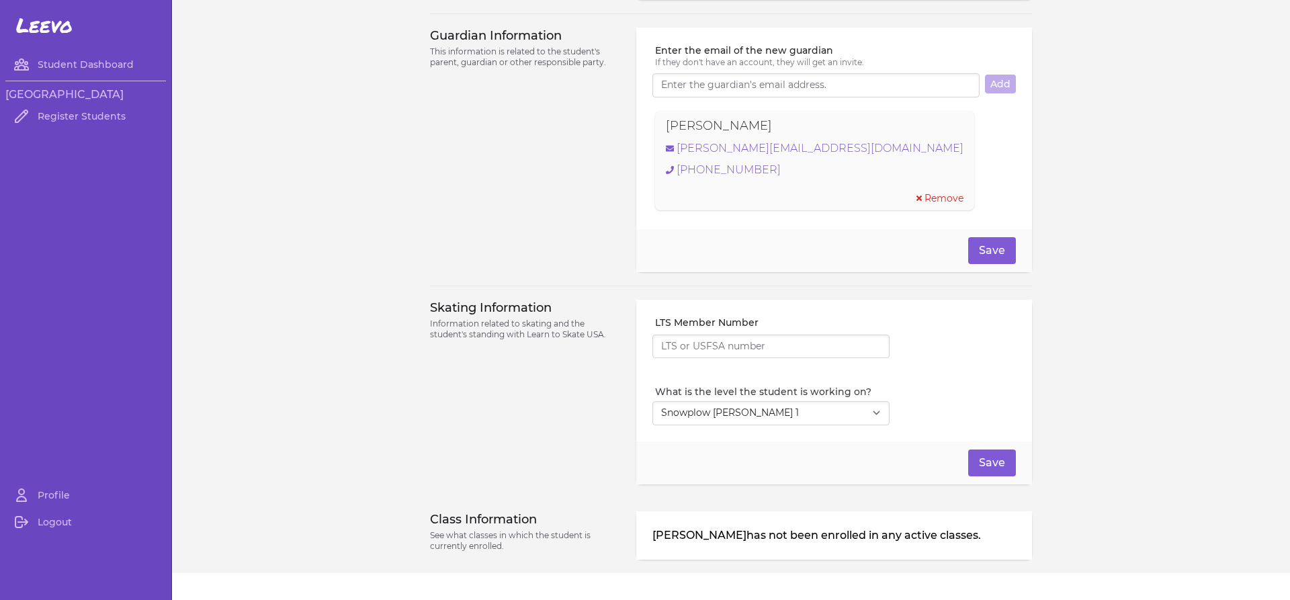
scroll to position [941, 0]
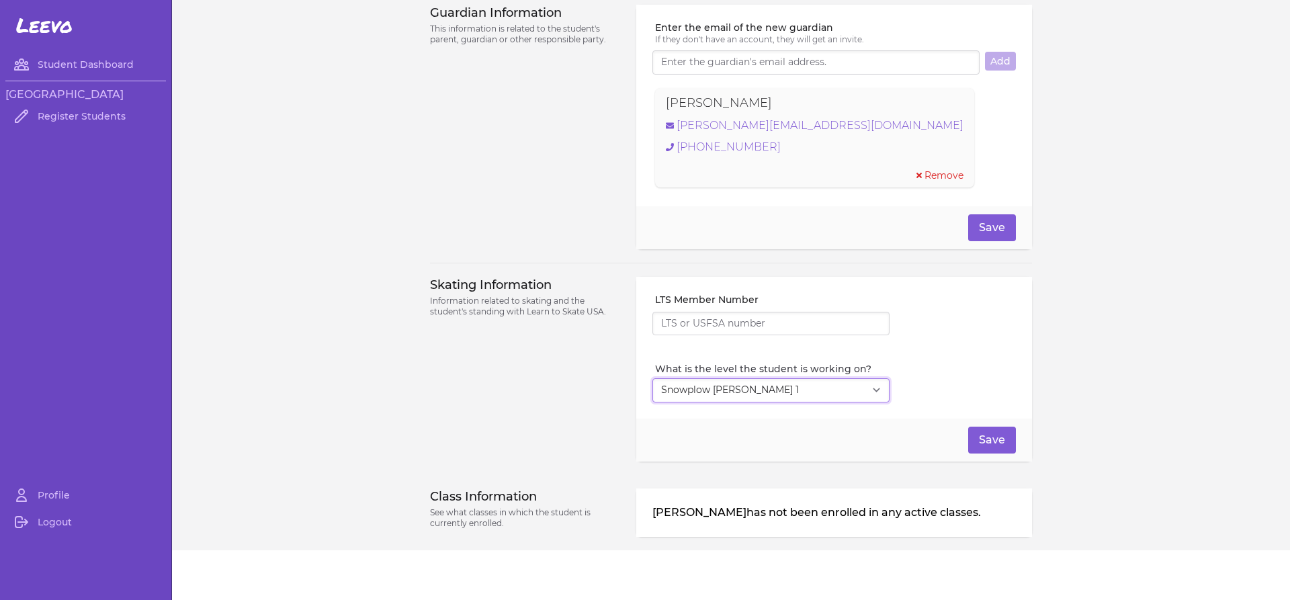
click at [780, 386] on select "Select Level I don't know Basic 1 Basic 2 Basic 3 Basic 4 Basic 5 Basic 6 Snowp…" at bounding box center [770, 390] width 237 height 24
click at [780, 385] on select "Select Level I don't know Basic 1 Basic 2 Basic 3 Basic 4 Basic 5 Basic 6 Snowp…" at bounding box center [770, 390] width 237 height 24
click at [789, 329] on input "LTS Member Number" at bounding box center [770, 324] width 237 height 24
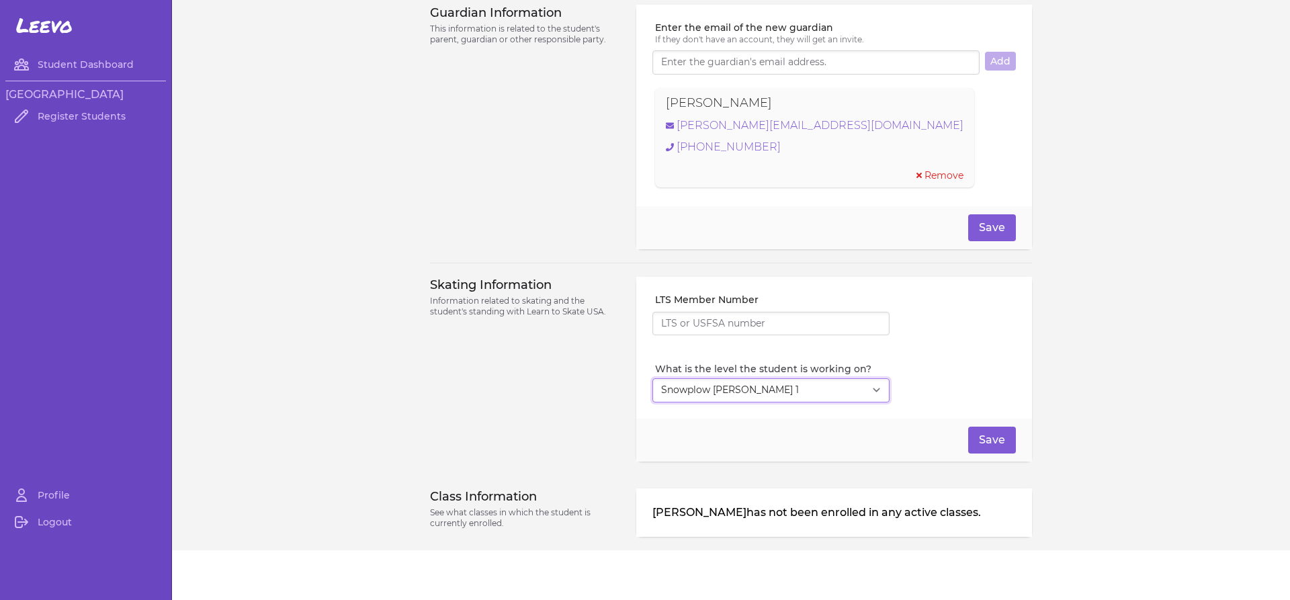
click at [848, 389] on select "Select Level I don't know Basic 1 Basic 2 Basic 3 Basic 4 Basic 5 Basic 6 Snowp…" at bounding box center [770, 390] width 237 height 24
click at [848, 388] on select "Select Level I don't know Basic 1 Basic 2 Basic 3 Basic 4 Basic 5 Basic 6 Snowp…" at bounding box center [770, 390] width 237 height 24
click at [872, 390] on select "Select Level I don't know Basic 1 Basic 2 Basic 3 Basic 4 Basic 5 Basic 6 Snowp…" at bounding box center [770, 390] width 237 height 24
drag, startPoint x: 872, startPoint y: 390, endPoint x: 864, endPoint y: 392, distance: 8.5
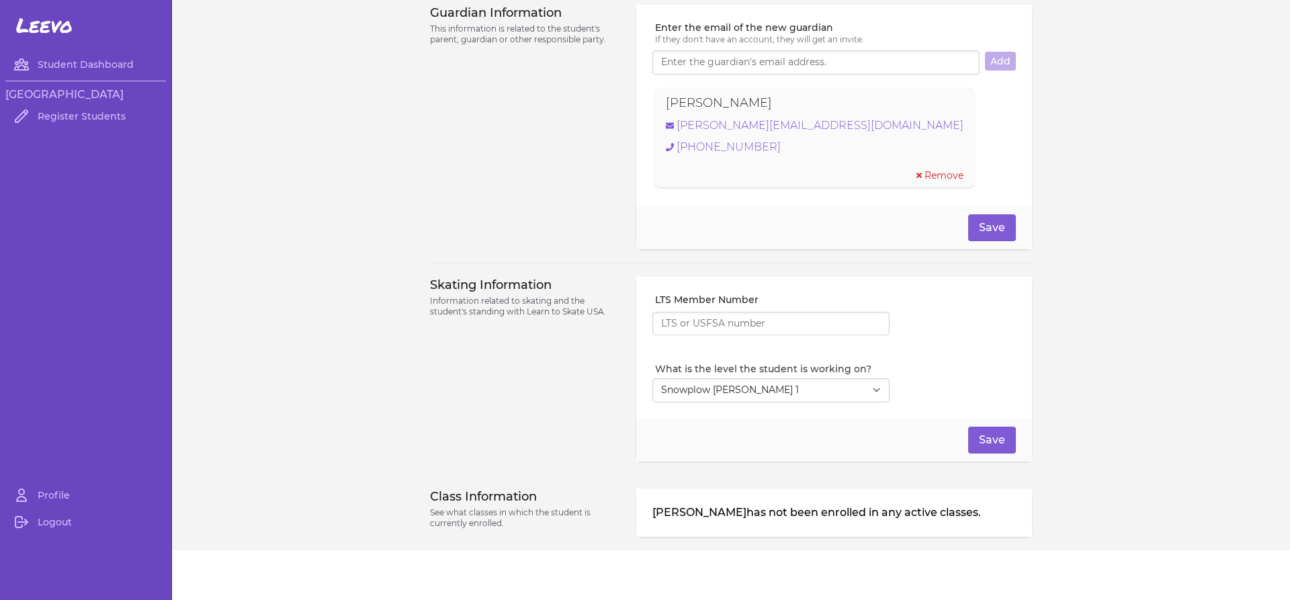
click at [864, 392] on select "Select Level I don't know Basic 1 Basic 2 Basic 3 Basic 4 Basic 5 Basic 6 Snowp…" at bounding box center [770, 390] width 237 height 24
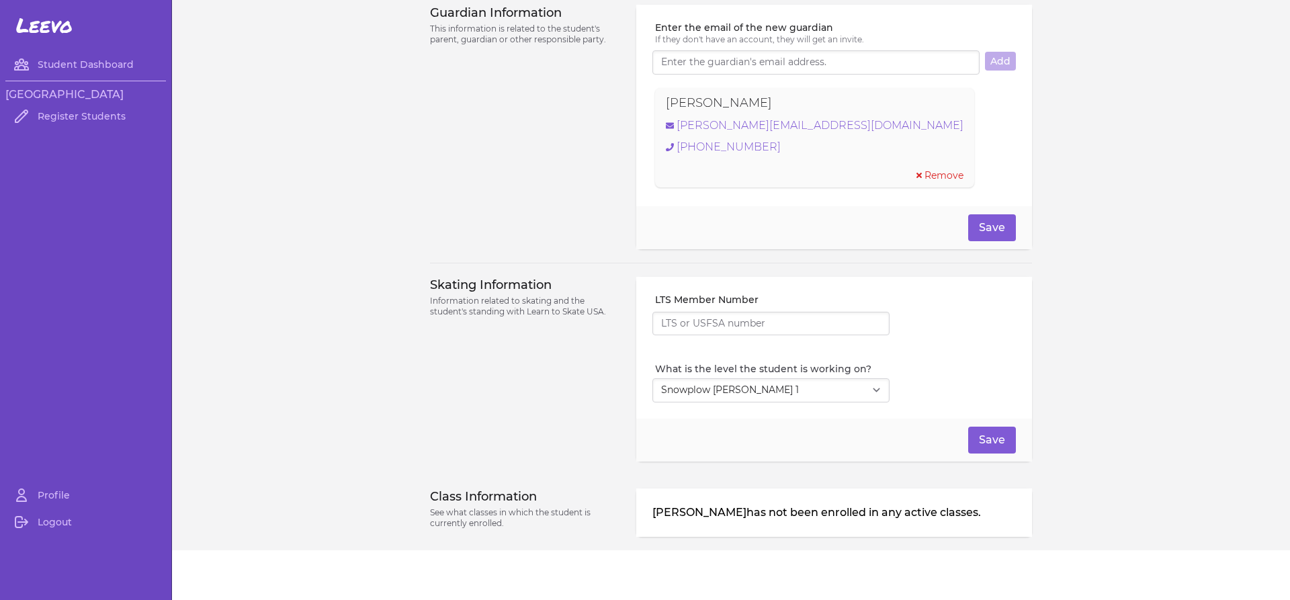
click at [864, 392] on select "Select Level I don't know Basic 1 Basic 2 Basic 3 Basic 4 Basic 5 Basic 6 Snowp…" at bounding box center [770, 390] width 237 height 24
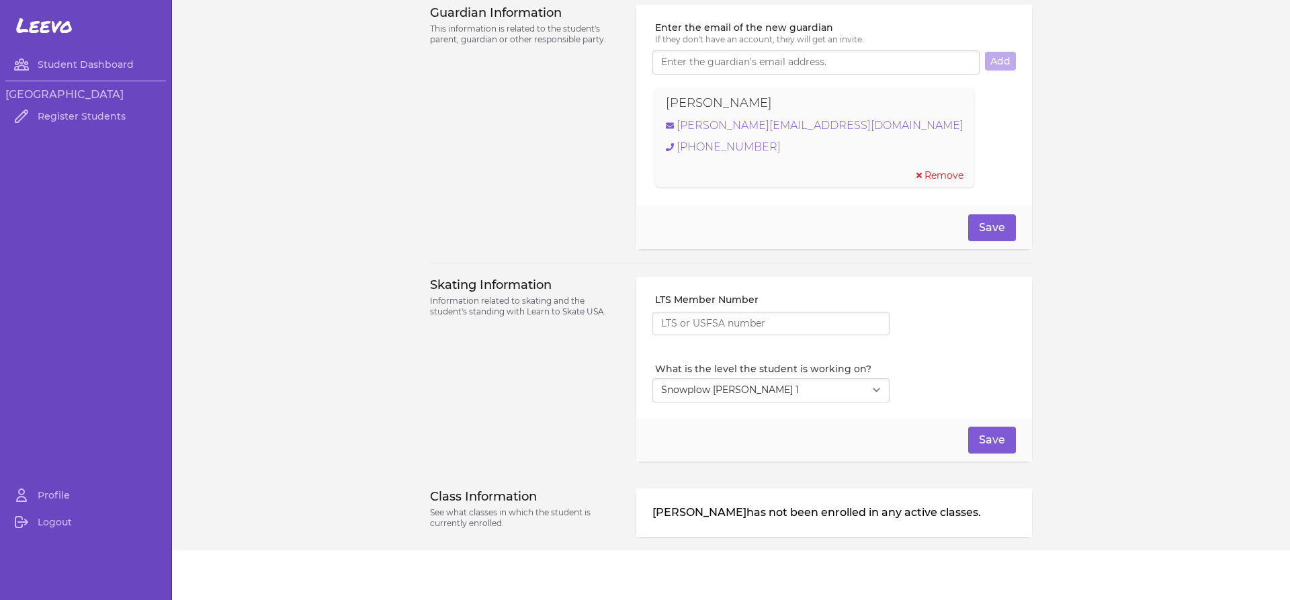
click at [864, 392] on select "Select Level I don't know Basic 1 Basic 2 Basic 3 Basic 4 Basic 5 Basic 6 Snowp…" at bounding box center [770, 390] width 237 height 24
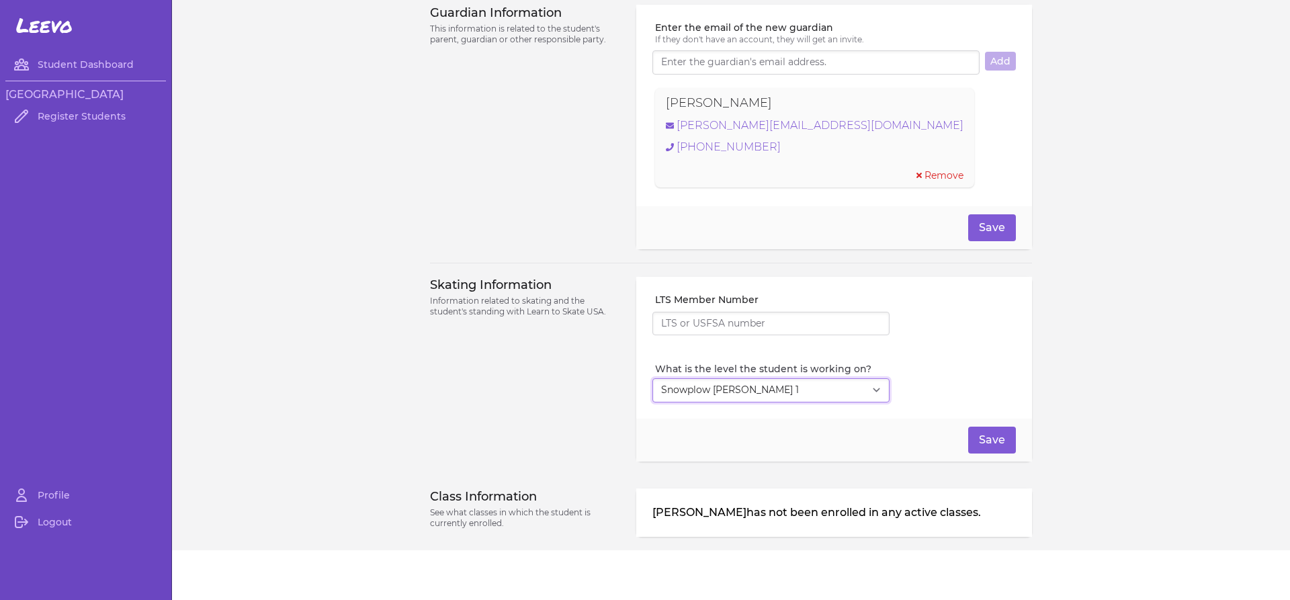
click at [864, 392] on select "Select Level I don't know Basic 1 Basic 2 Basic 3 Basic 4 Basic 5 Basic 6 Snowp…" at bounding box center [770, 390] width 237 height 24
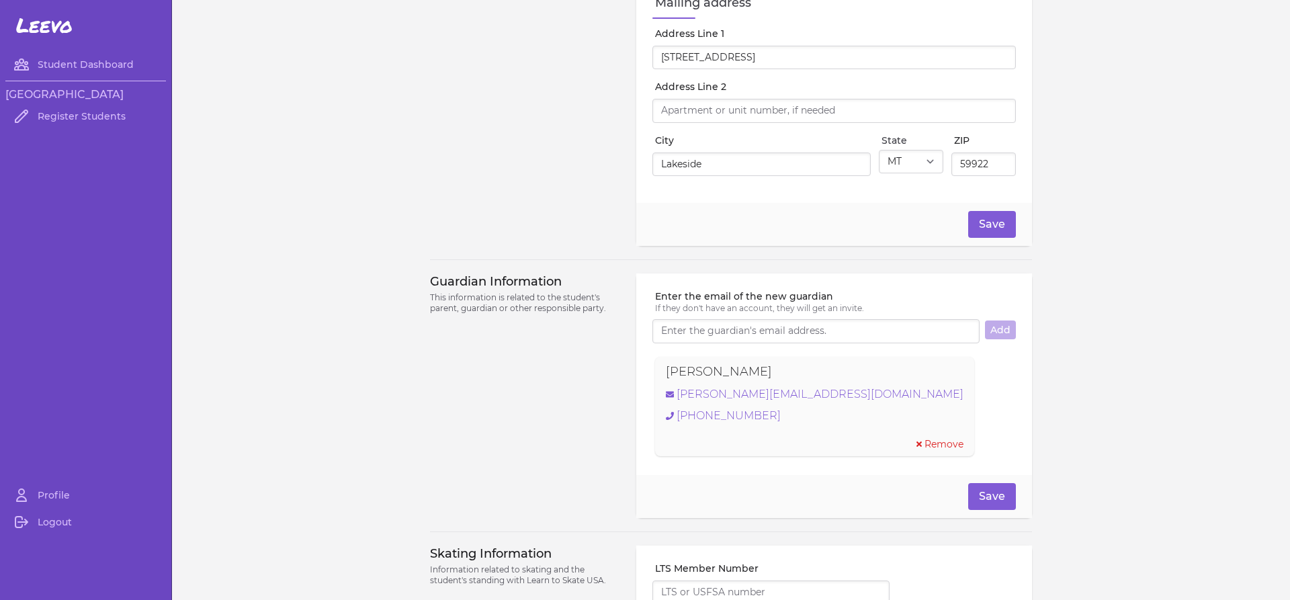
scroll to position [403, 0]
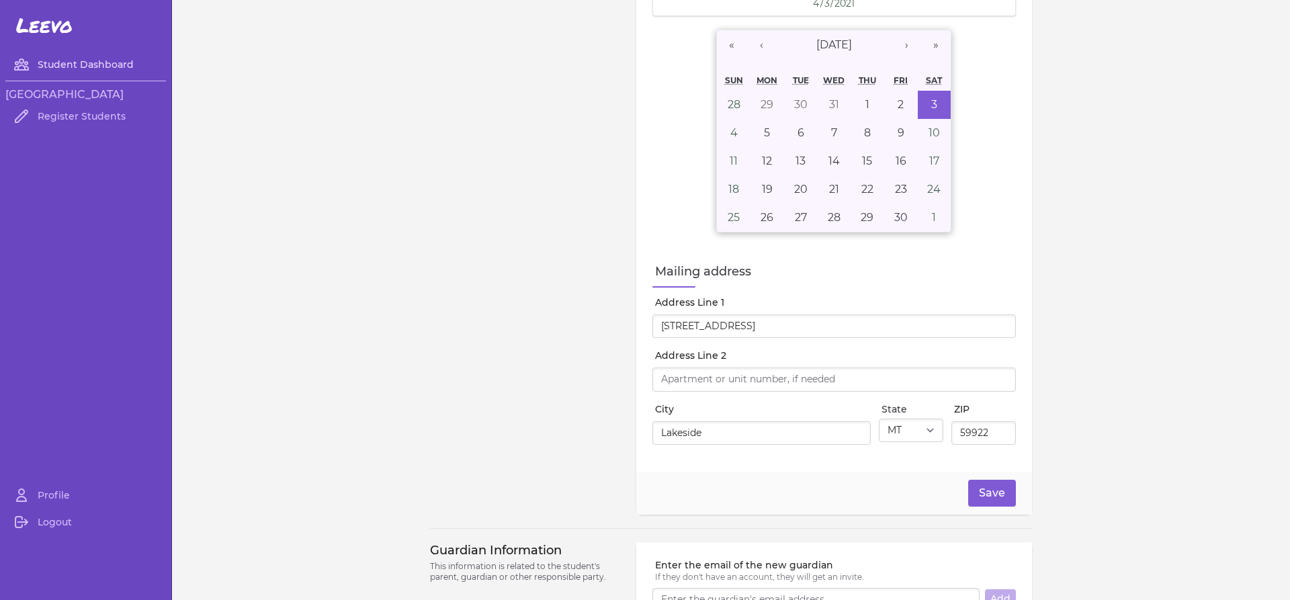
click at [75, 60] on link "Student Dashboard" at bounding box center [85, 64] width 161 height 27
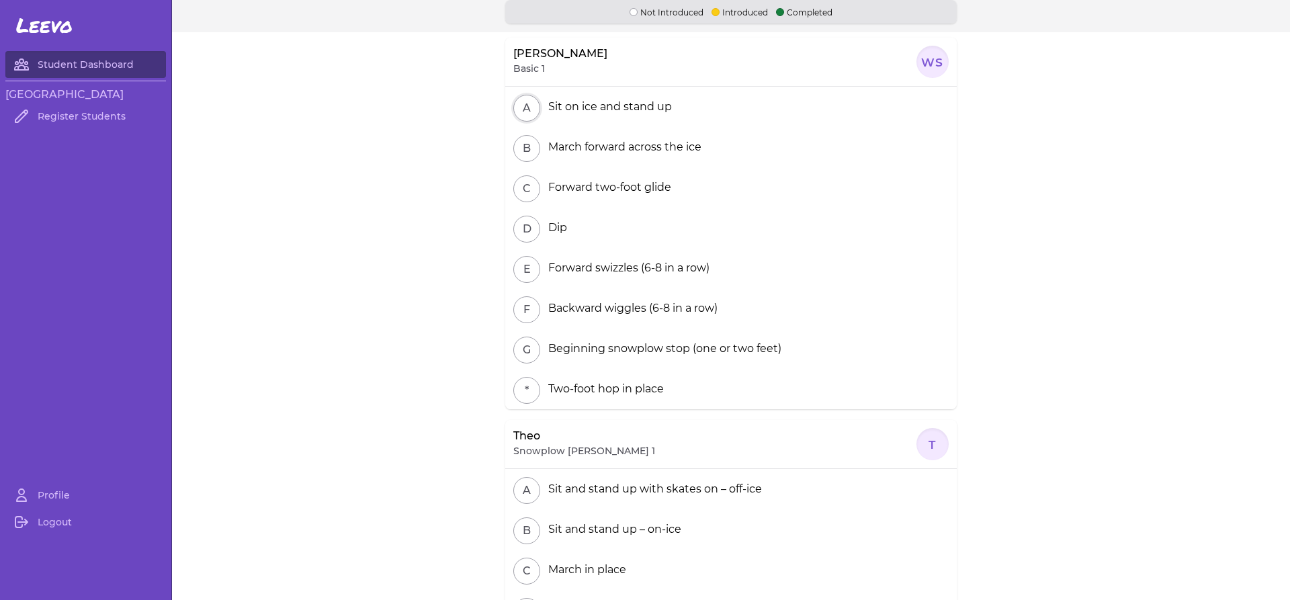
click at [521, 104] on button "A" at bounding box center [526, 108] width 27 height 27
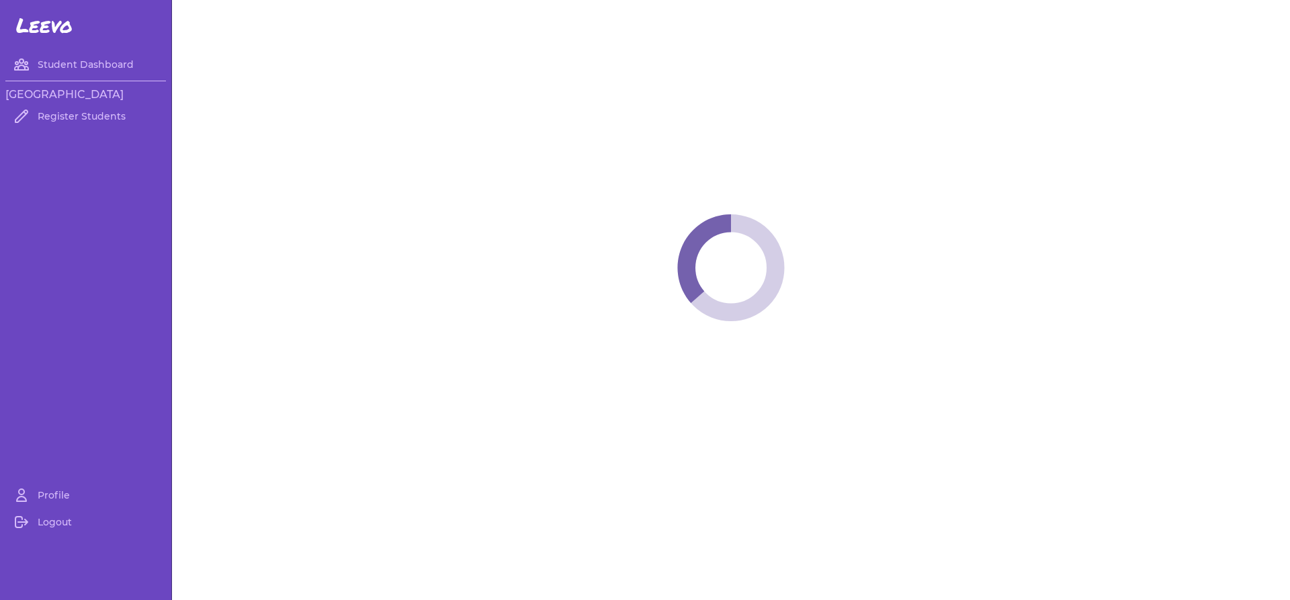
select select "MT"
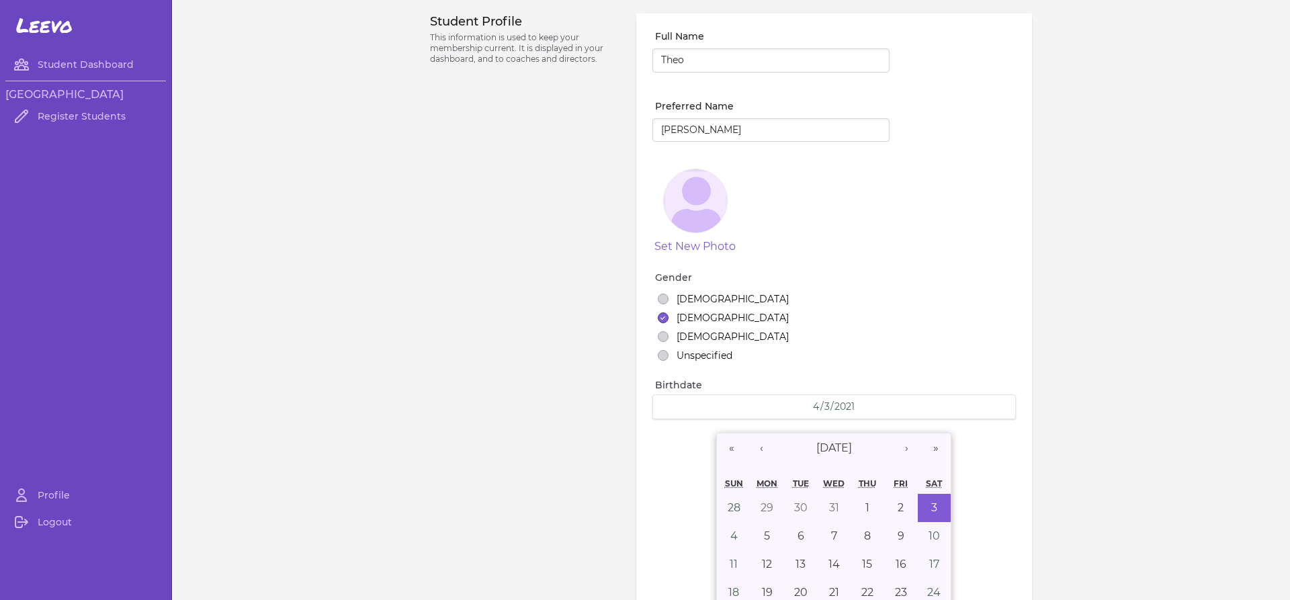
select select "7"
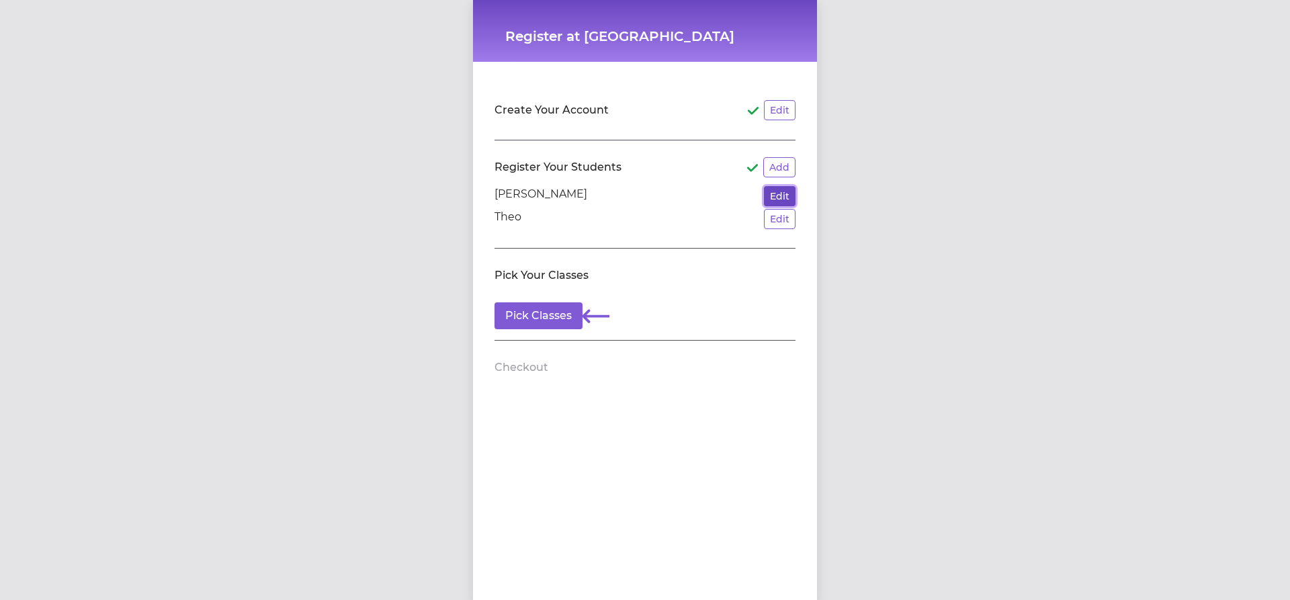
click at [783, 194] on button "Edit" at bounding box center [780, 196] width 32 height 20
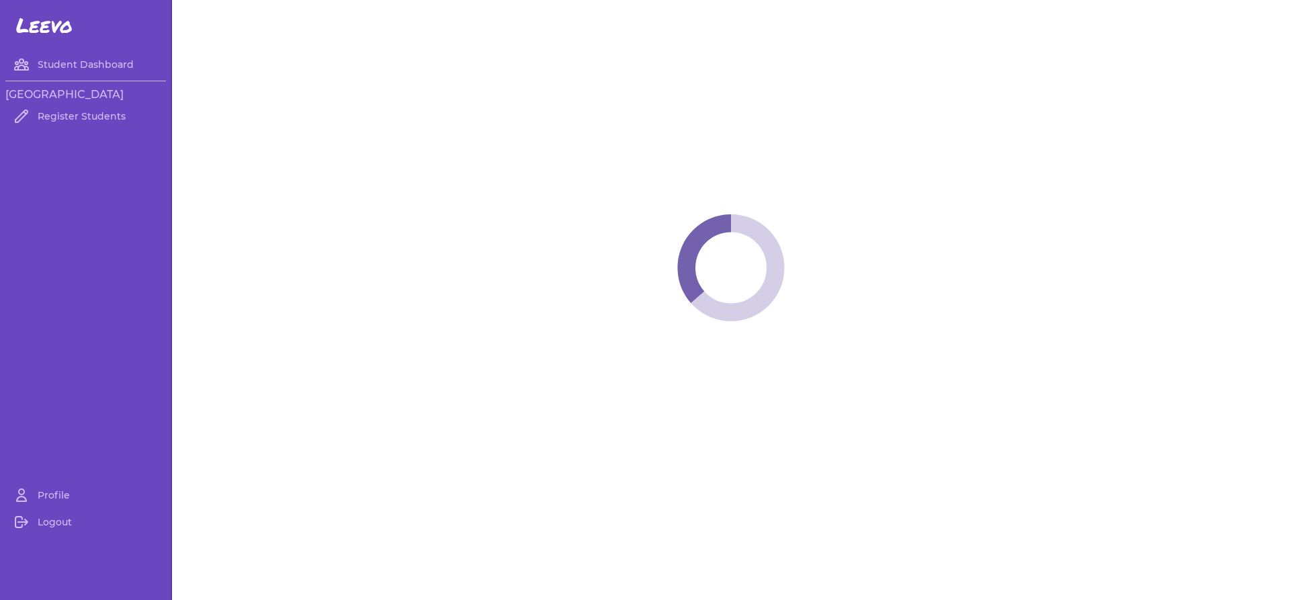
select select "MT"
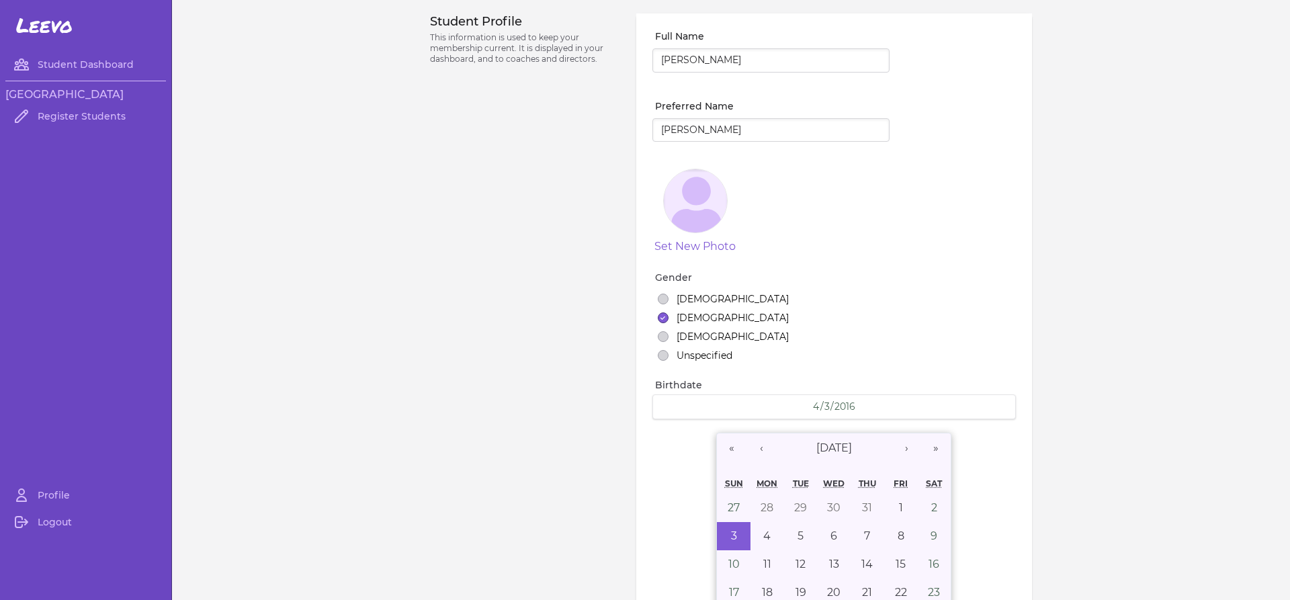
select select "1"
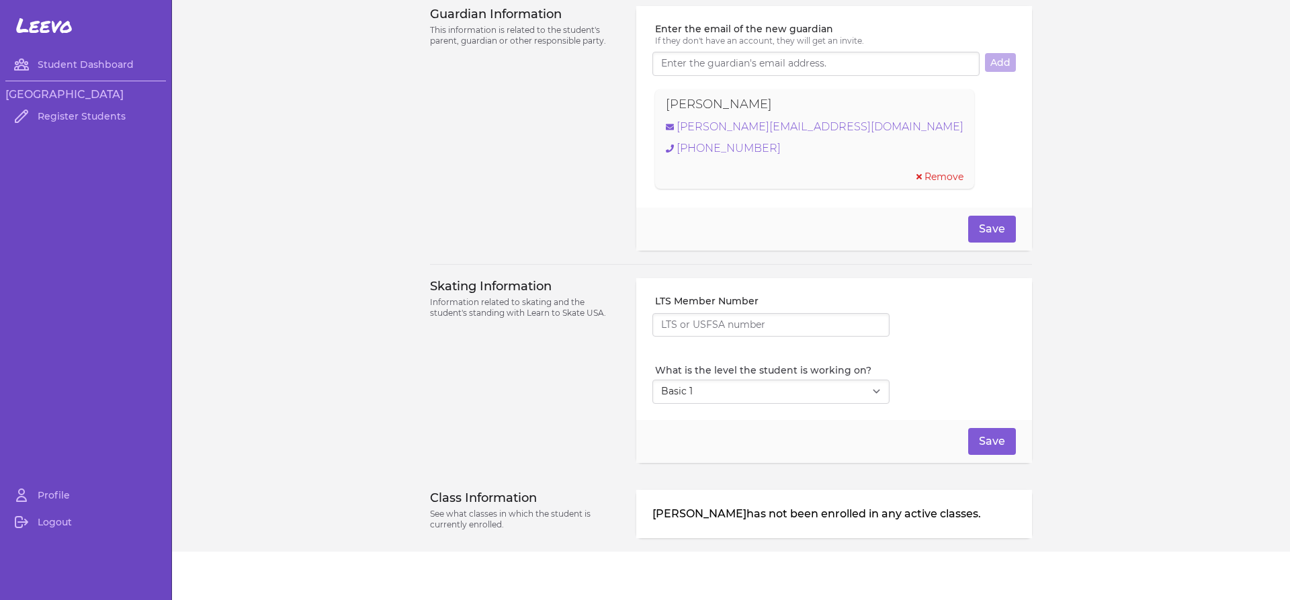
scroll to position [955, 0]
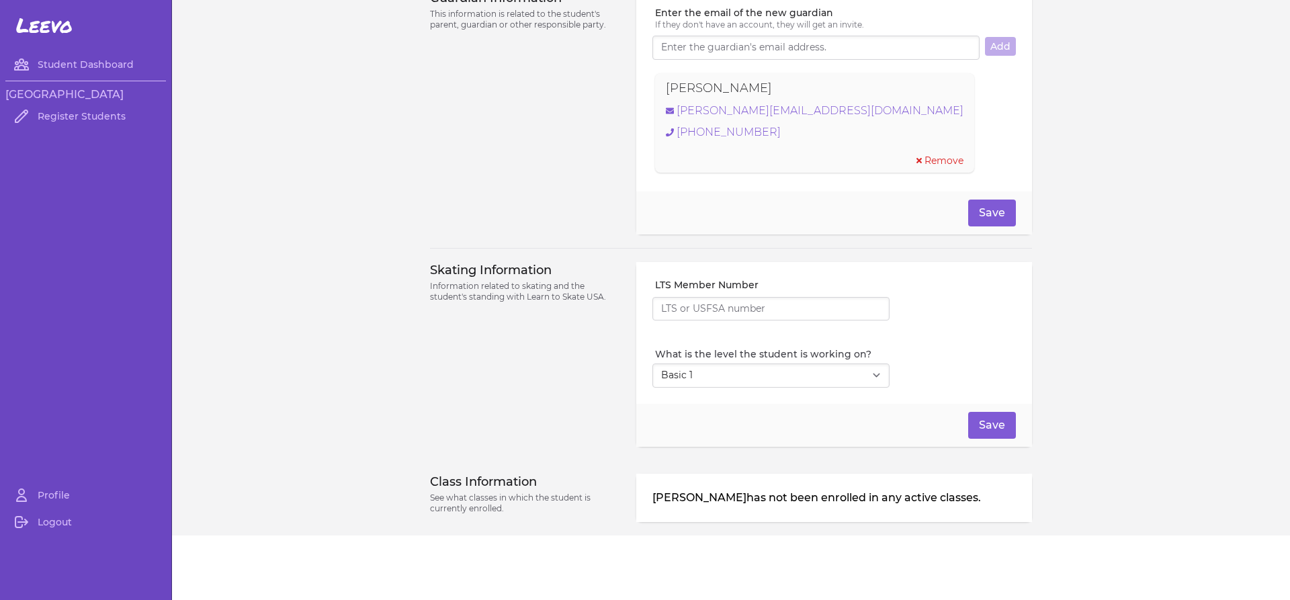
click at [817, 359] on label "What is the level the student is working on?" at bounding box center [772, 353] width 234 height 13
click at [817, 363] on select "Select Level I don't know Basic 1 Basic 2 Basic 3 Basic 4 Basic 5 Basic 6 Snowp…" at bounding box center [770, 375] width 237 height 24
click at [812, 370] on select "Select Level I don't know Basic 1 Basic 2 Basic 3 Basic 4 Basic 5 Basic 6 Snowp…" at bounding box center [770, 375] width 237 height 24
click at [812, 369] on select "Select Level I don't know Basic 1 Basic 2 Basic 3 Basic 4 Basic 5 Basic 6 Snowp…" at bounding box center [770, 375] width 237 height 24
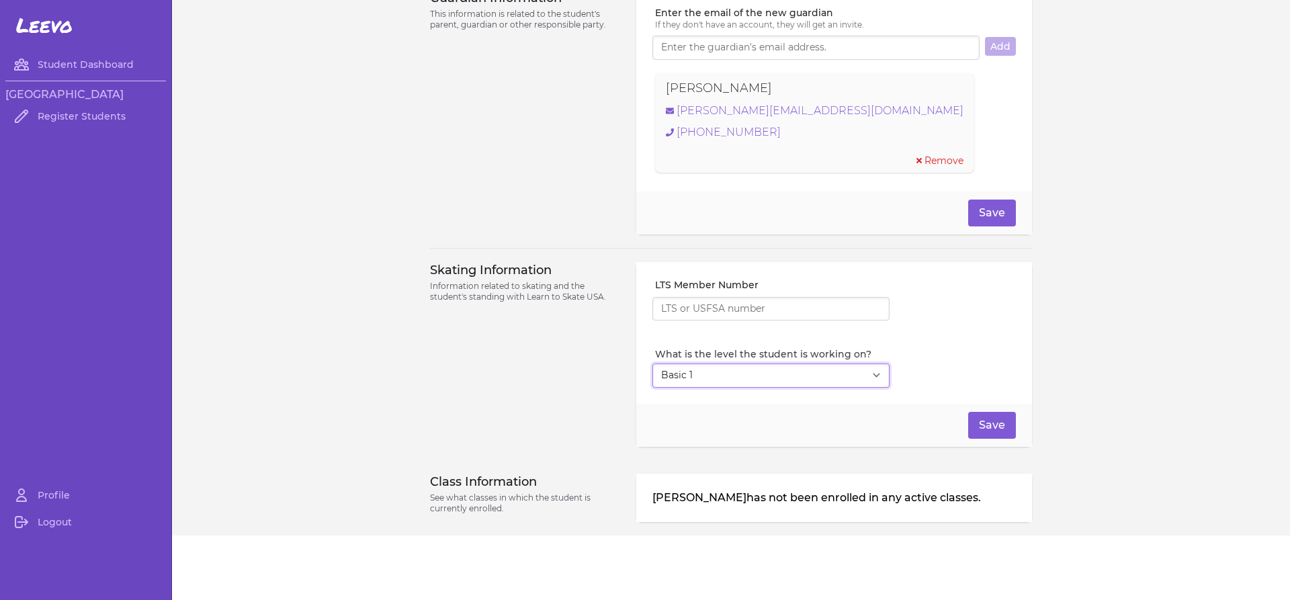
click at [812, 369] on select "Select Level I don't know Basic 1 Basic 2 Basic 3 Basic 4 Basic 5 Basic 6 Snowp…" at bounding box center [770, 375] width 237 height 24
click at [814, 378] on select "Select Level I don't know Basic 1 Basic 2 Basic 3 Basic 4 Basic 5 Basic 6 Snowp…" at bounding box center [770, 375] width 237 height 24
click at [814, 377] on select "Select Level I don't know Basic 1 Basic 2 Basic 3 Basic 4 Basic 5 Basic 6 Snowp…" at bounding box center [770, 375] width 237 height 24
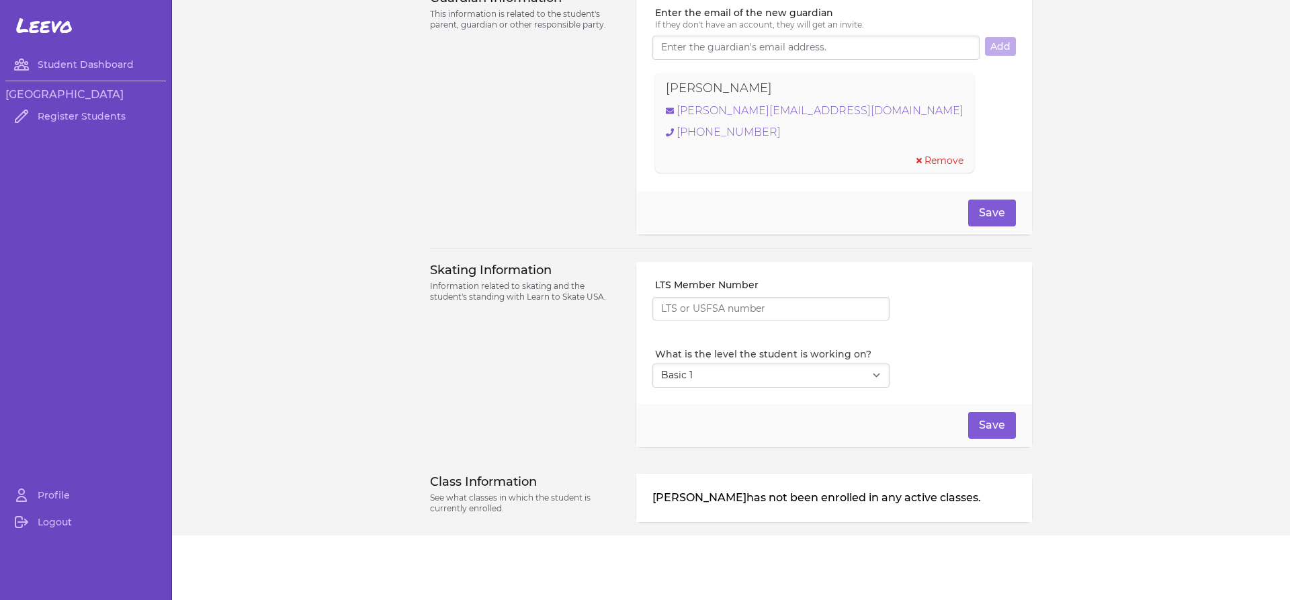
click at [814, 377] on select "Select Level I don't know Basic 1 Basic 2 Basic 3 Basic 4 Basic 5 Basic 6 Snowp…" at bounding box center [770, 375] width 237 height 24
drag, startPoint x: 814, startPoint y: 377, endPoint x: 814, endPoint y: 367, distance: 10.1
click at [814, 377] on select "Select Level I don't know Basic 1 Basic 2 Basic 3 Basic 4 Basic 5 Basic 6 Snowp…" at bounding box center [770, 375] width 237 height 24
click at [810, 388] on div "LTS Member Number What is the level the student is working on? Select Level I d…" at bounding box center [834, 333] width 396 height 142
click at [820, 370] on select "Select Level I don't know Basic 1 Basic 2 Basic 3 Basic 4 Basic 5 Basic 6 Snowp…" at bounding box center [770, 375] width 237 height 24
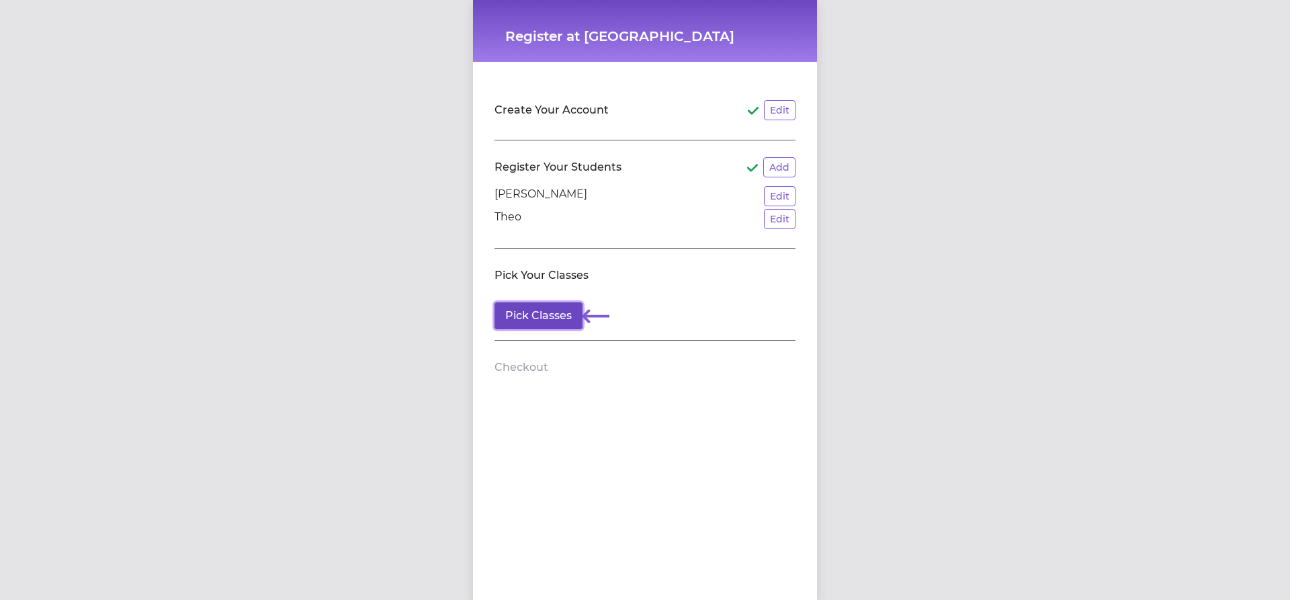
click at [525, 310] on button "Pick Classes" at bounding box center [538, 315] width 88 height 27
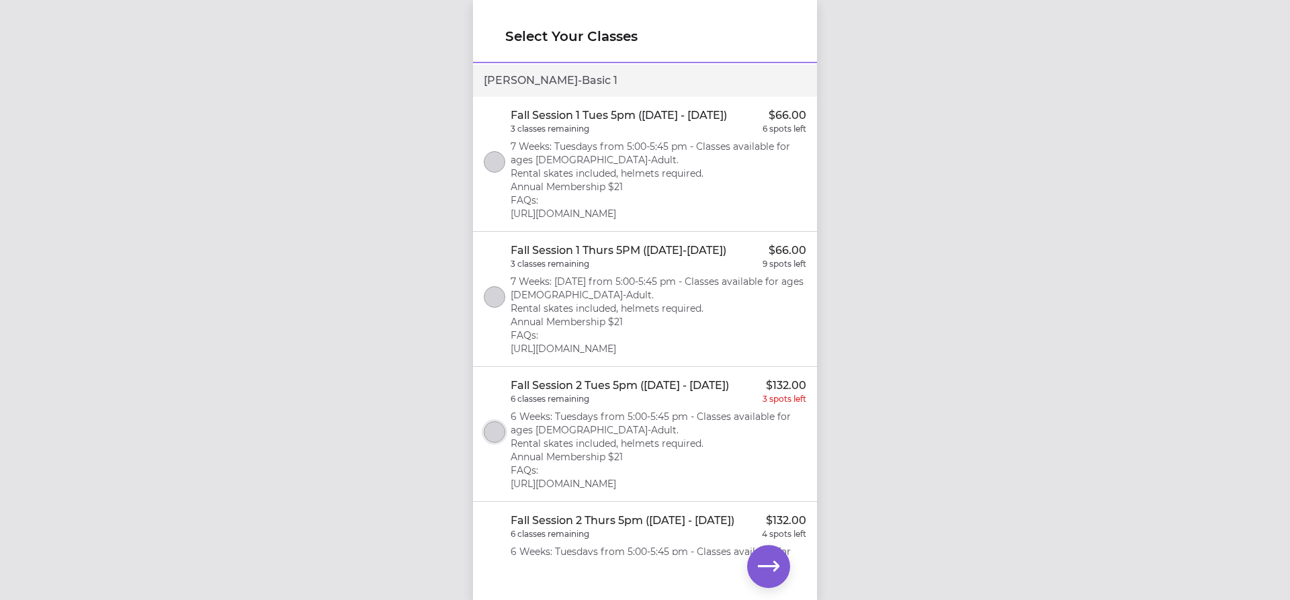
click at [494, 441] on button "select class" at bounding box center [494, 431] width 21 height 21
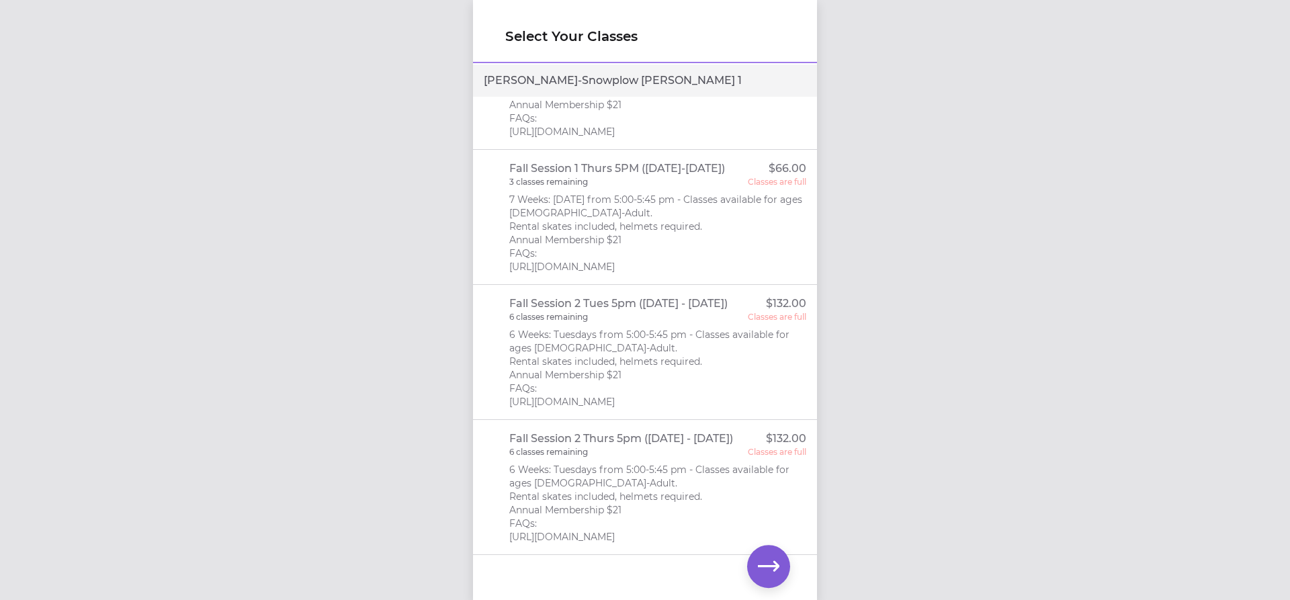
scroll to position [729, 0]
